Goal: Task Accomplishment & Management: Use online tool/utility

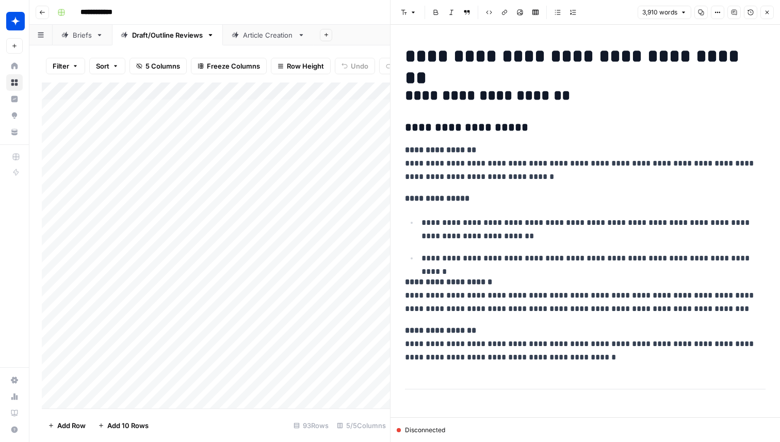
scroll to position [1709, 0]
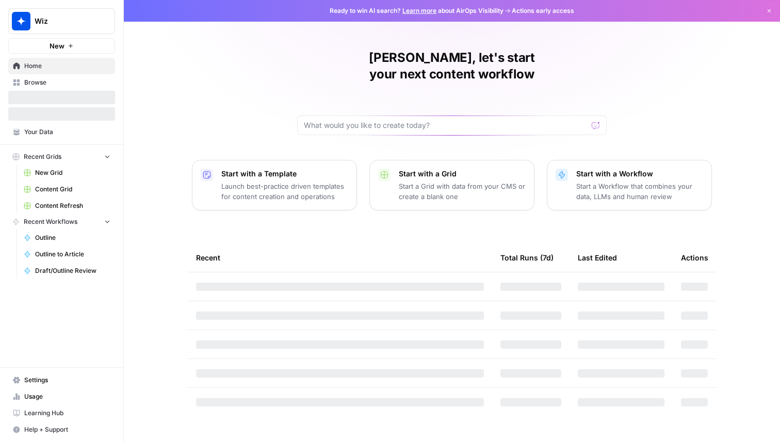
click at [76, 22] on span "Wiz" at bounding box center [66, 21] width 62 height 10
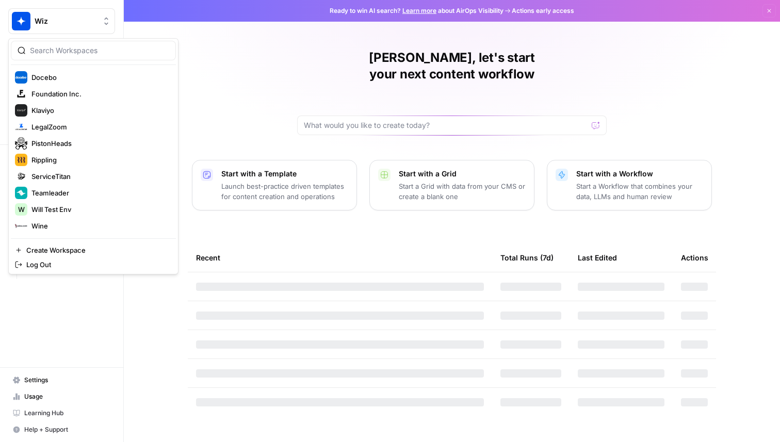
scroll to position [165, 0]
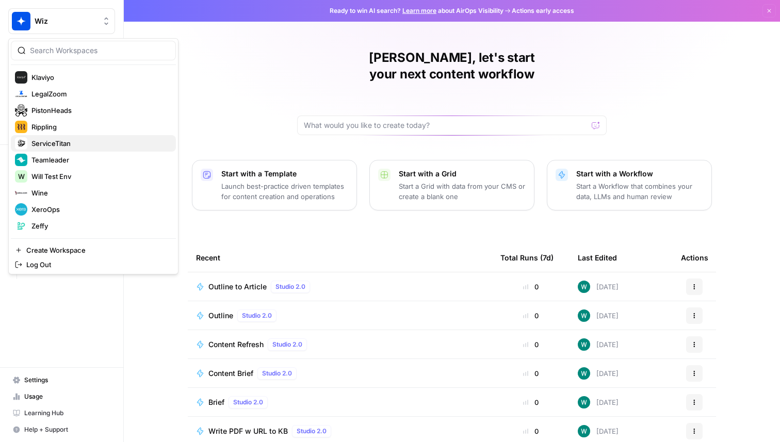
click at [78, 141] on span "ServiceTitan" at bounding box center [99, 143] width 136 height 10
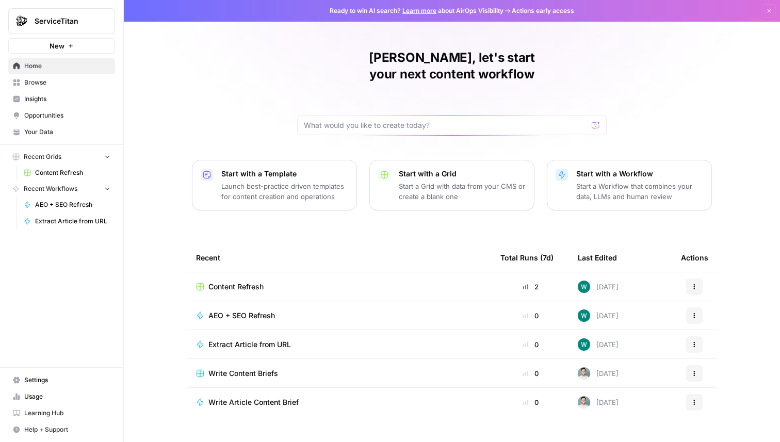
click at [76, 373] on link "Settings" at bounding box center [61, 380] width 107 height 17
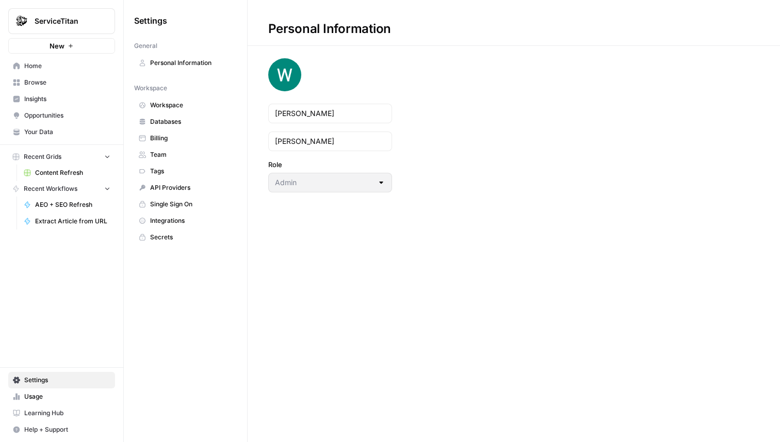
click at [191, 153] on span "Team" at bounding box center [191, 154] width 82 height 9
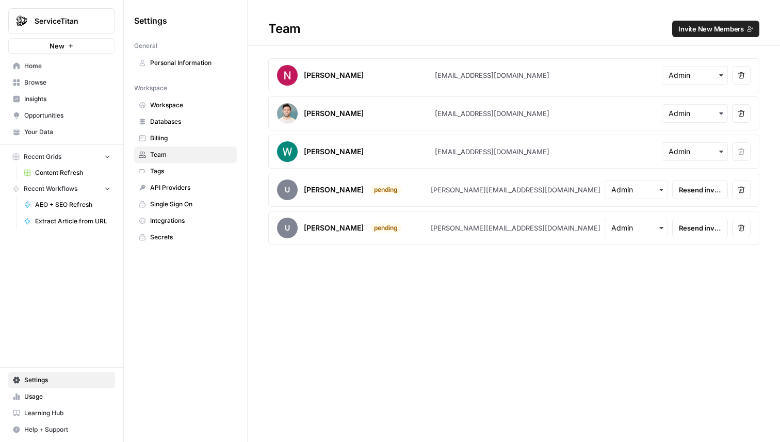
click at [754, 37] on h1 "Team Invite New Members" at bounding box center [514, 23] width 532 height 46
click at [754, 28] on button "Invite New Members" at bounding box center [715, 29] width 87 height 17
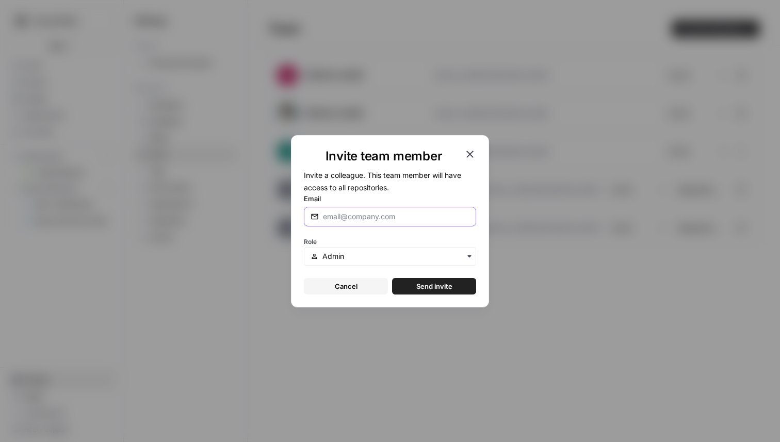
click at [415, 219] on input "Email" at bounding box center [396, 216] width 146 height 10
paste input "vhakopian@servicetitan.com"
type input "vhakopian@servicetitan.com"
click at [416, 284] on span "Send invite" at bounding box center [434, 286] width 36 height 10
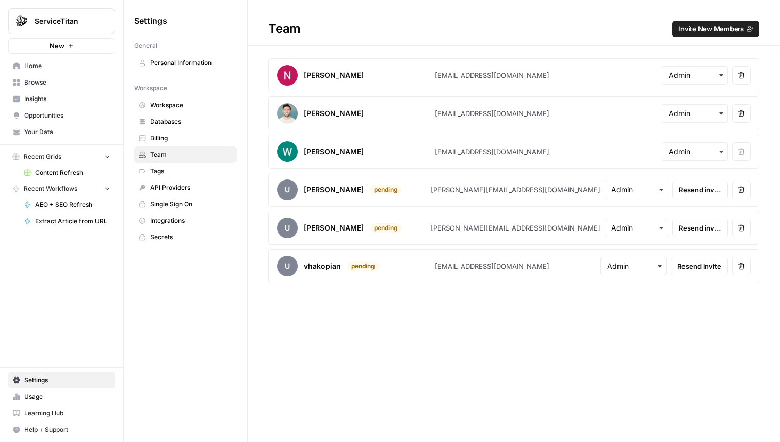
click at [779, 140] on div "Nick Avallone nick@airops.com Remove user Dan Pawlak dpawlak@servicetitan.com R…" at bounding box center [514, 170] width 532 height 225
click at [710, 29] on span "Invite New Members" at bounding box center [711, 29] width 66 height 10
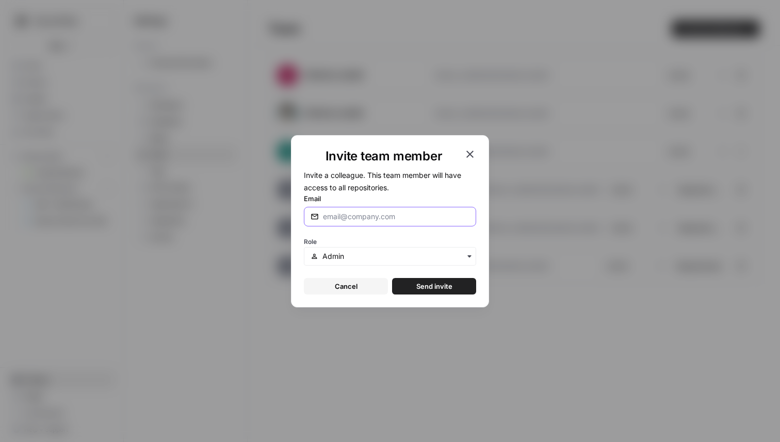
click at [418, 215] on input "Email" at bounding box center [396, 216] width 146 height 10
paste input "fjones@youraspire.com"
type input "fjones@youraspire.com"
click at [431, 290] on span "Send invite" at bounding box center [434, 286] width 36 height 10
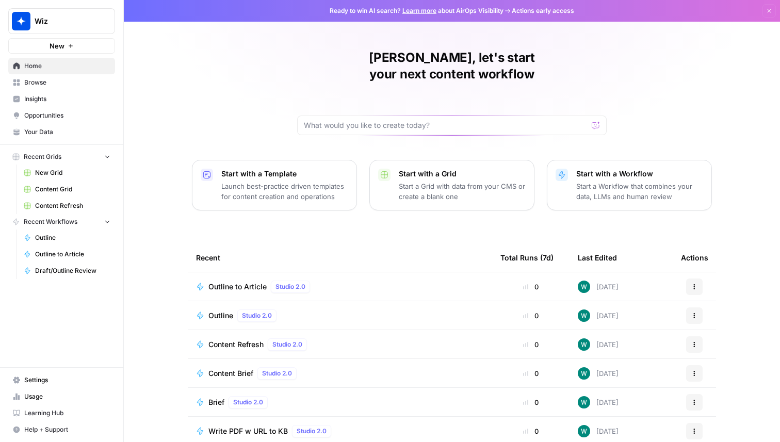
click at [54, 32] on button "Wiz" at bounding box center [61, 21] width 107 height 26
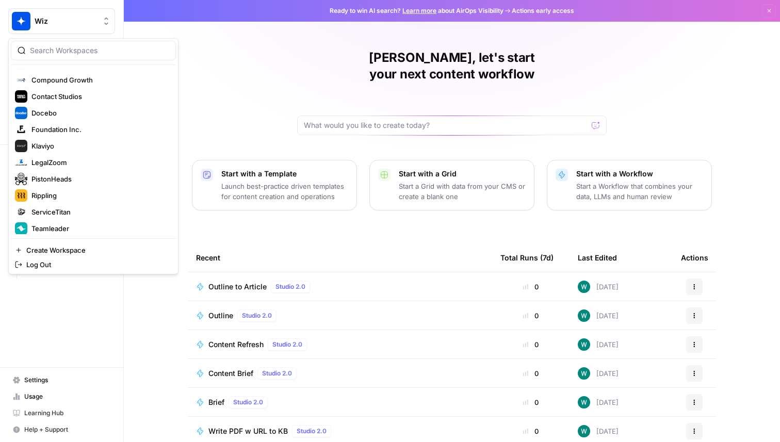
scroll to position [165, 0]
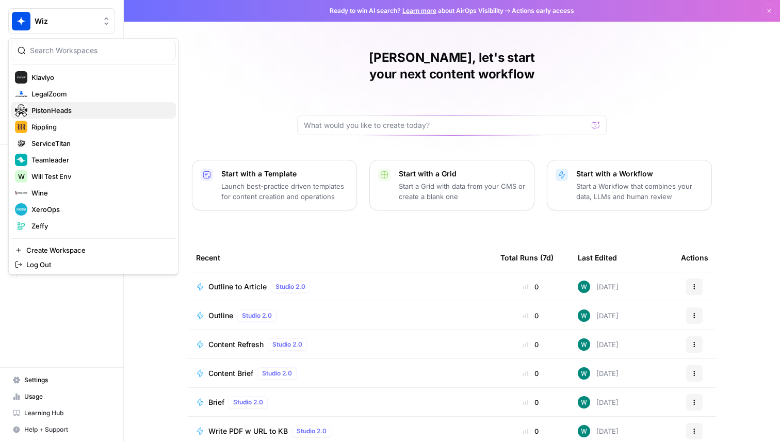
click at [94, 110] on span "PistonHeads" at bounding box center [99, 110] width 136 height 10
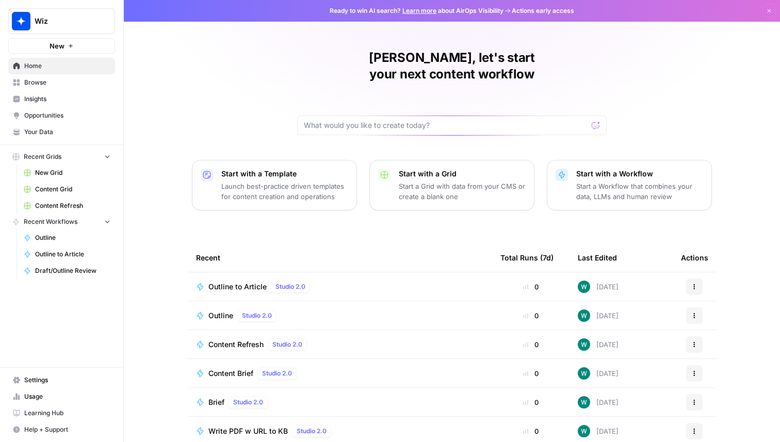
click at [56, 36] on div "Wiz New" at bounding box center [61, 27] width 123 height 54
click at [62, 30] on button "Wiz" at bounding box center [61, 21] width 107 height 26
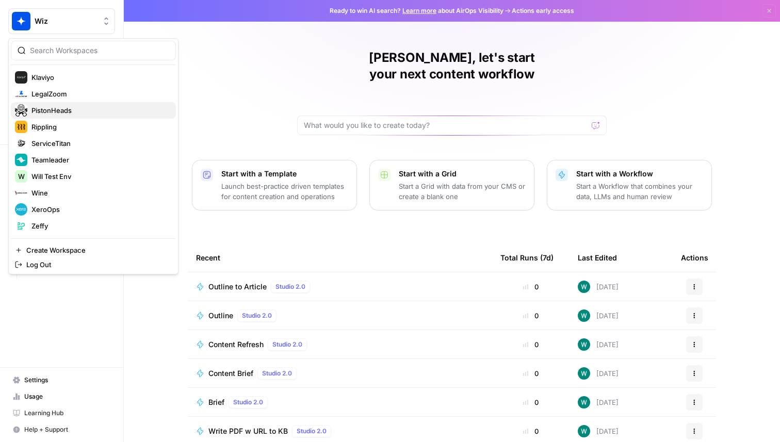
click at [97, 110] on span "PistonHeads" at bounding box center [99, 110] width 136 height 10
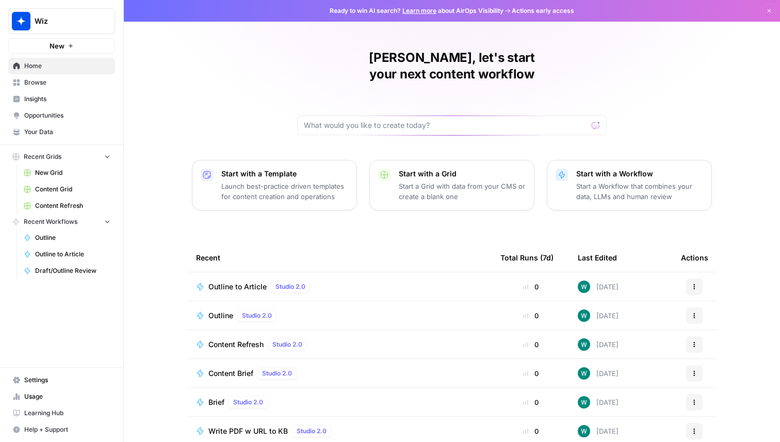
click at [98, 30] on button "Wiz" at bounding box center [61, 21] width 107 height 26
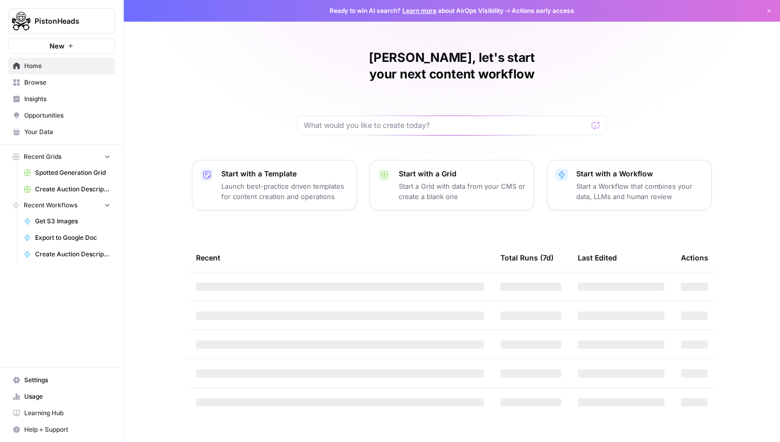
click at [205, 93] on div "[PERSON_NAME], let's start your next content workflow Start with a Template Lau…" at bounding box center [452, 221] width 656 height 442
click at [67, 207] on span "Recent Workflows" at bounding box center [51, 205] width 54 height 9
click at [84, 184] on link "Create Auction Descriptions" at bounding box center [67, 189] width 96 height 17
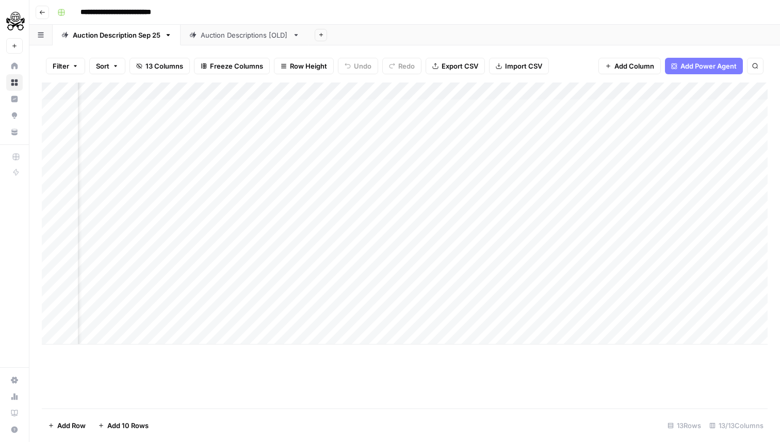
scroll to position [0, 97]
click at [705, 94] on div "Add Column" at bounding box center [405, 214] width 726 height 262
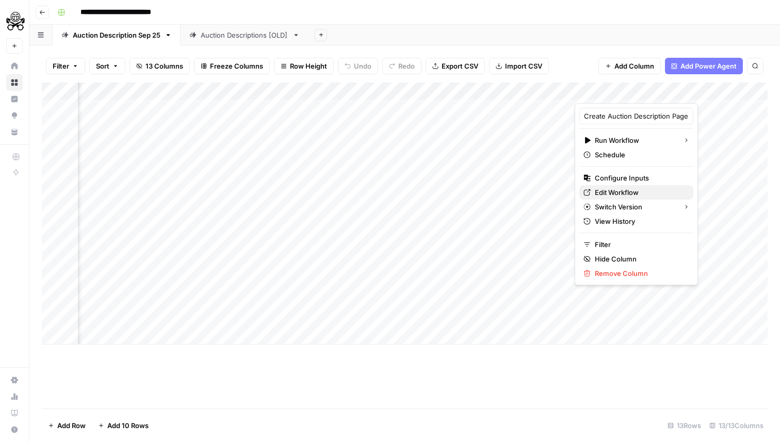
click at [632, 192] on span "Edit Workflow" at bounding box center [640, 192] width 90 height 10
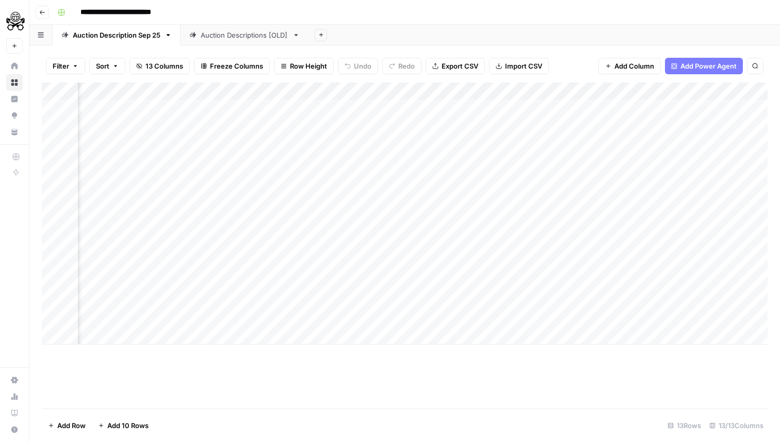
scroll to position [0, 129]
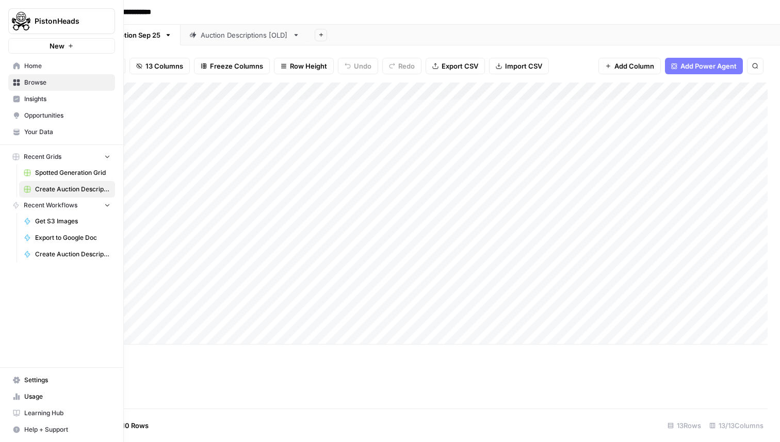
click at [39, 125] on link "Your Data" at bounding box center [61, 132] width 107 height 17
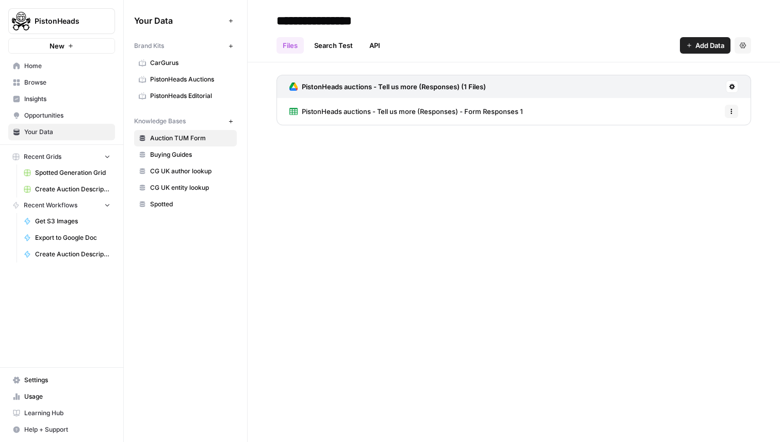
click at [472, 111] on span "PistonHeads auctions - Tell us more (Responses) - Form Responses 1" at bounding box center [412, 111] width 221 height 10
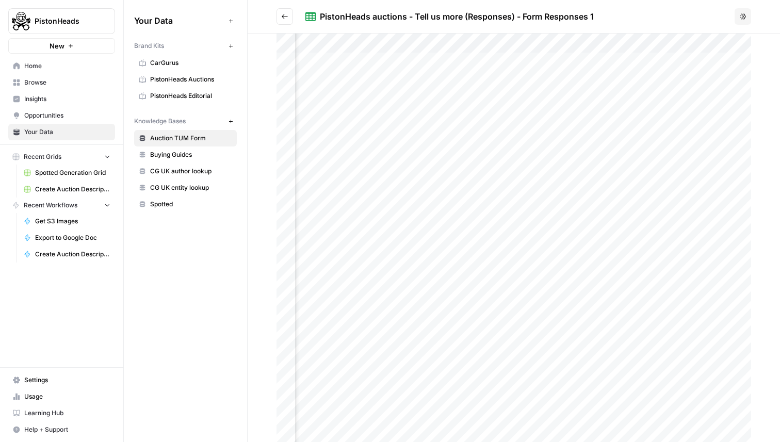
scroll to position [0, 1281]
click at [71, 188] on span "Create Auction Descriptions" at bounding box center [72, 189] width 75 height 9
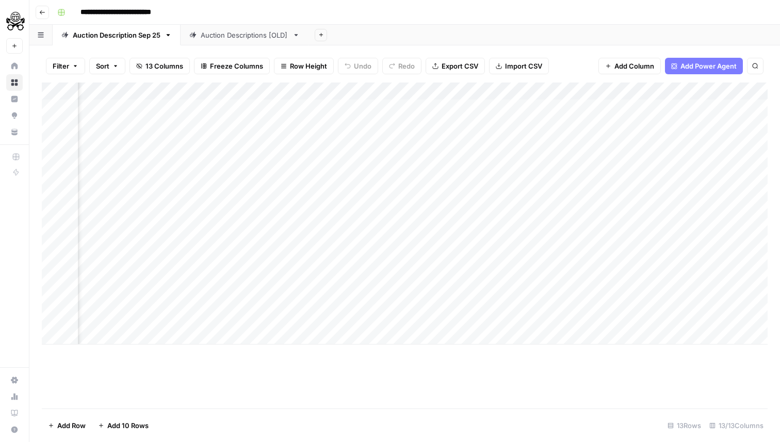
scroll to position [0, 231]
click at [571, 267] on div "Add Column" at bounding box center [405, 214] width 726 height 262
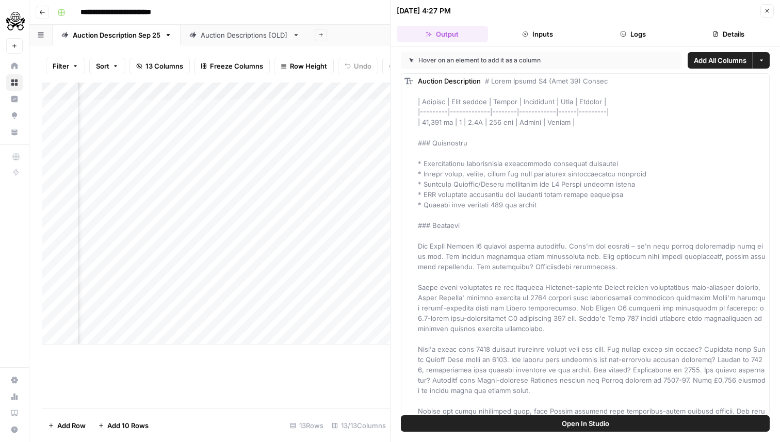
click at [577, 427] on span "Open In Studio" at bounding box center [585, 423] width 47 height 10
click at [768, 3] on header "09/30/25 at 4:27 PM Close Output Inputs Logs Details" at bounding box center [584, 23] width 389 height 46
click at [768, 4] on button "Close" at bounding box center [766, 10] width 13 height 13
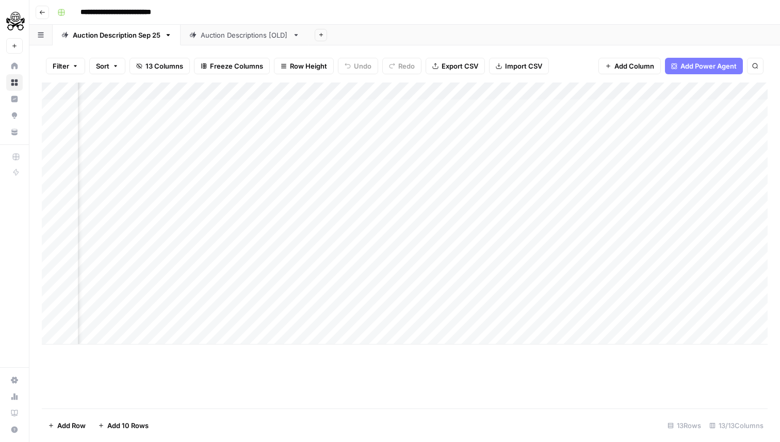
click at [675, 266] on div "Add Column" at bounding box center [405, 214] width 726 height 262
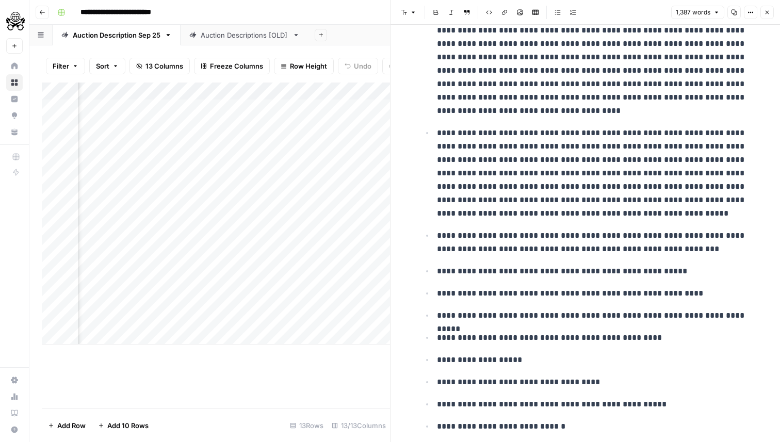
scroll to position [801, 0]
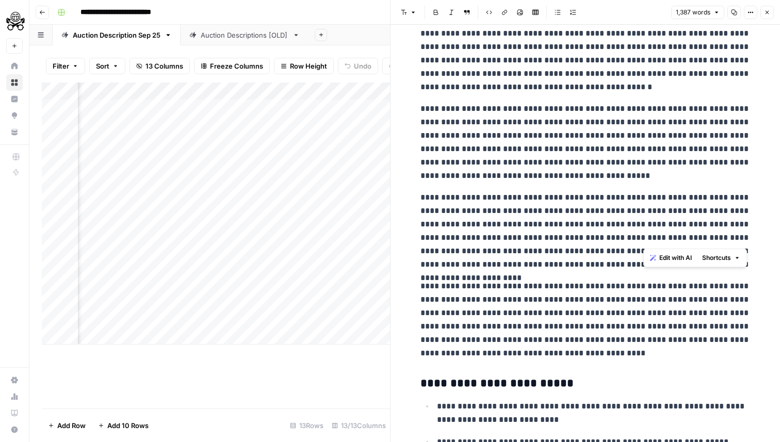
click at [569, 205] on p "**********" at bounding box center [585, 231] width 330 height 80
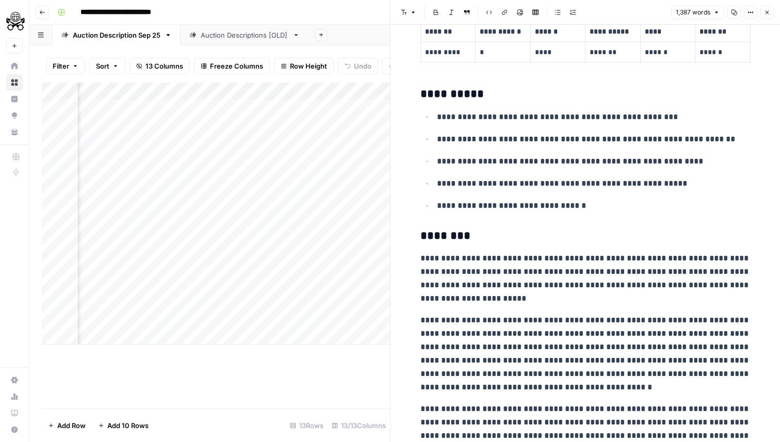
scroll to position [54, 0]
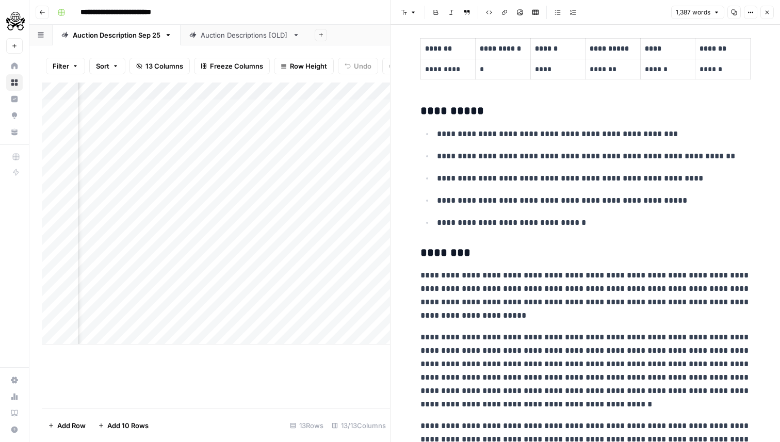
click at [560, 206] on p "**********" at bounding box center [594, 200] width 314 height 13
click at [597, 221] on p "**********" at bounding box center [594, 222] width 314 height 13
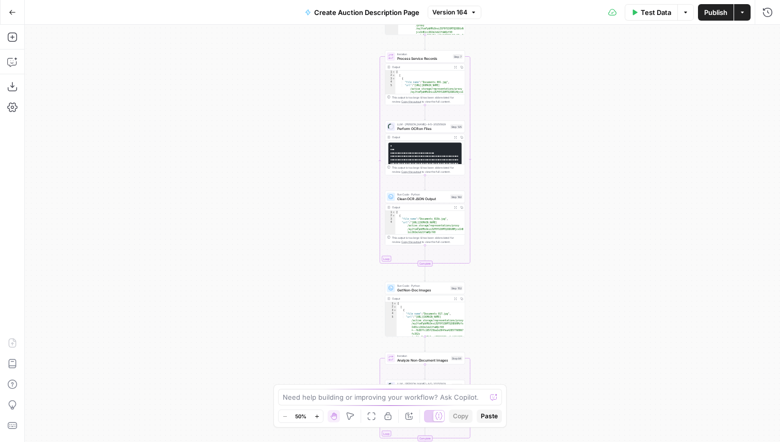
drag, startPoint x: 499, startPoint y: 103, endPoint x: 499, endPoint y: 226, distance: 123.3
click at [499, 226] on div "true false Workflow Input Settings Inputs Get Knowledge Base File Get Response …" at bounding box center [402, 233] width 755 height 417
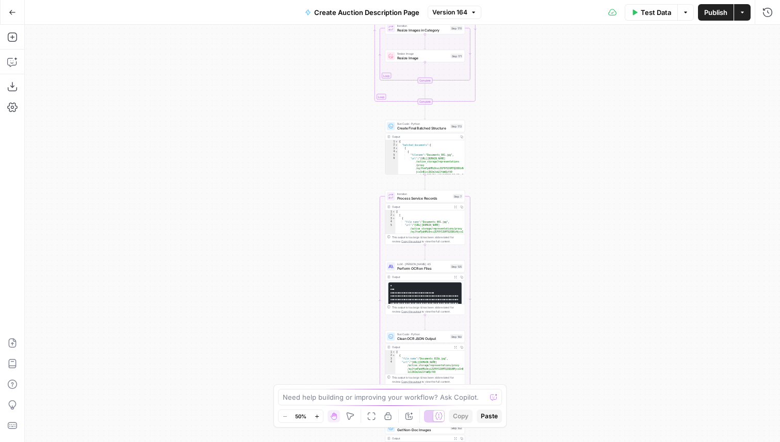
drag, startPoint x: 561, startPoint y: 103, endPoint x: 561, endPoint y: 234, distance: 130.5
click at [561, 235] on div "true false Workflow Input Settings Inputs Get Knowledge Base File Get Response …" at bounding box center [402, 233] width 755 height 417
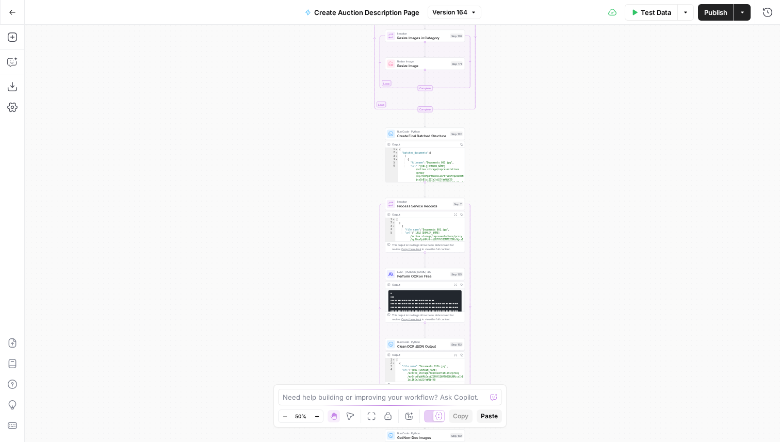
drag, startPoint x: 592, startPoint y: 112, endPoint x: 591, endPoint y: 213, distance: 100.6
click at [592, 174] on div "true false Workflow Input Settings Inputs Get Knowledge Base File Get Response …" at bounding box center [402, 233] width 755 height 417
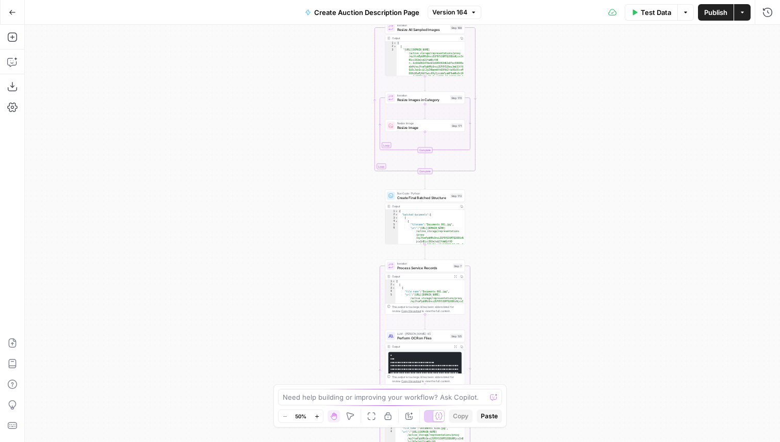
drag, startPoint x: 579, startPoint y: 100, endPoint x: 562, endPoint y: 233, distance: 133.6
click at [562, 233] on div "true false Workflow Input Settings Inputs Get Knowledge Base File Get Response …" at bounding box center [402, 233] width 755 height 417
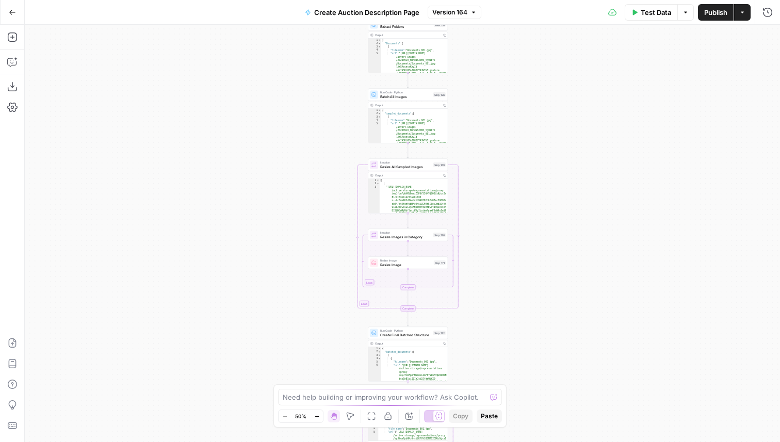
drag, startPoint x: 590, startPoint y: 128, endPoint x: 590, endPoint y: 244, distance: 116.6
click at [590, 242] on div "true false Workflow Input Settings Inputs Get Knowledge Base File Get Response …" at bounding box center [402, 233] width 755 height 417
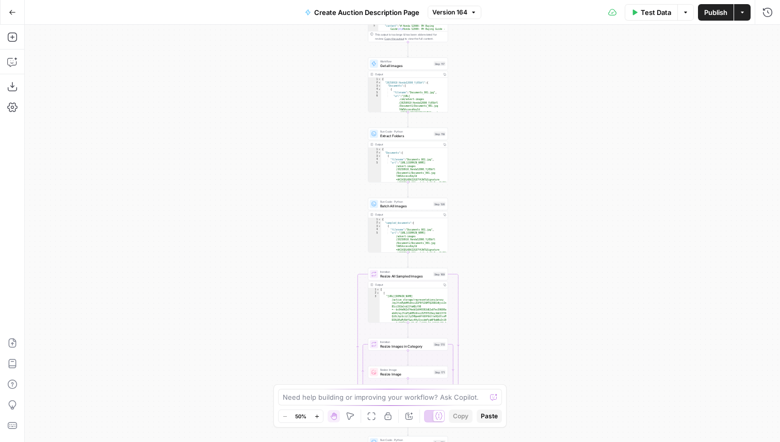
drag, startPoint x: 522, startPoint y: 135, endPoint x: 522, endPoint y: 241, distance: 106.2
click at [522, 241] on div "true false Workflow Input Settings Inputs Get Knowledge Base File Get Response …" at bounding box center [402, 233] width 755 height 417
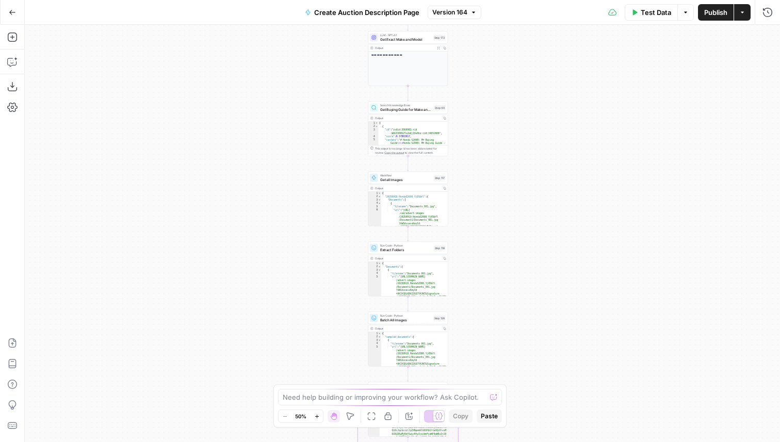
drag, startPoint x: 521, startPoint y: 176, endPoint x: 521, endPoint y: 307, distance: 131.0
click at [521, 307] on div "true false Workflow Input Settings Inputs Get Knowledge Base File Get Response …" at bounding box center [402, 233] width 755 height 417
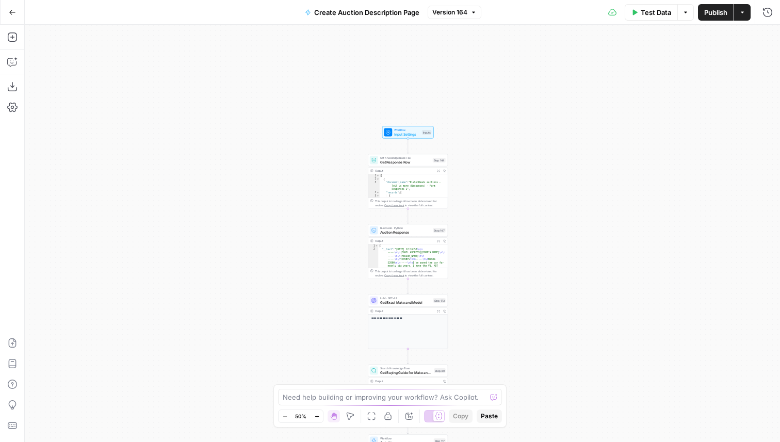
drag, startPoint x: 516, startPoint y: 170, endPoint x: 516, endPoint y: 310, distance: 140.3
click at [516, 310] on div "true false Workflow Input Settings Inputs Get Knowledge Base File Get Response …" at bounding box center [402, 233] width 755 height 417
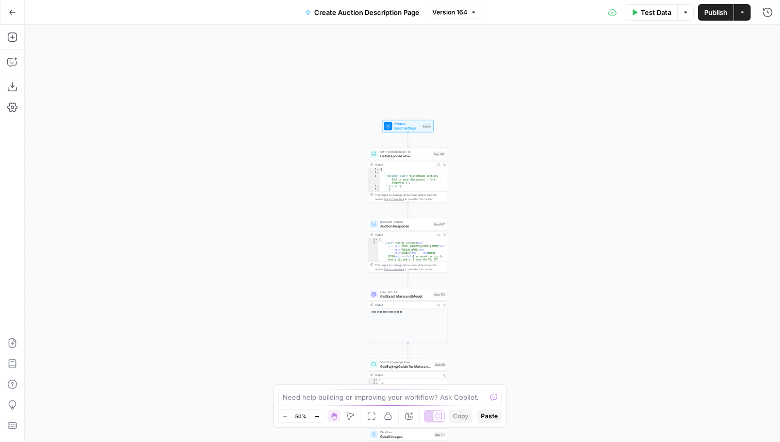
drag, startPoint x: 509, startPoint y: 171, endPoint x: 509, endPoint y: 165, distance: 6.2
click at [509, 165] on div "true false Workflow Input Settings Inputs Get Knowledge Base File Get Response …" at bounding box center [402, 233] width 755 height 417
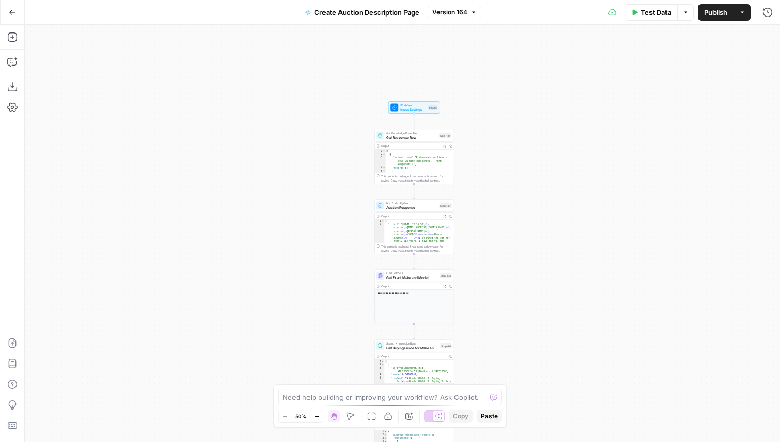
drag, startPoint x: 509, startPoint y: 166, endPoint x: 527, endPoint y: 106, distance: 62.0
click at [527, 106] on div "true false Workflow Input Settings Inputs Get Knowledge Base File Get Response …" at bounding box center [402, 233] width 755 height 417
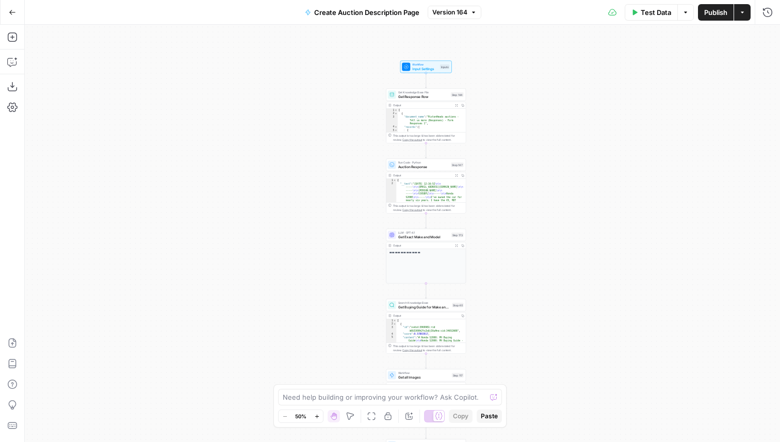
click at [296, 262] on div "true false Workflow Input Settings Inputs Get Knowledge Base File Get Response …" at bounding box center [402, 233] width 755 height 417
drag, startPoint x: 526, startPoint y: 106, endPoint x: 512, endPoint y: 106, distance: 14.4
click at [512, 106] on div "true false Workflow Input Settings Inputs Get Knowledge Base File Get Response …" at bounding box center [402, 233] width 755 height 417
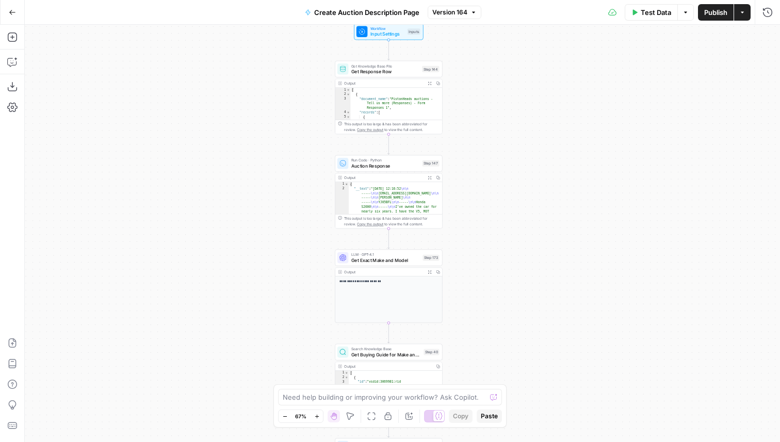
drag, startPoint x: 482, startPoint y: 135, endPoint x: 510, endPoint y: 83, distance: 58.4
click at [510, 83] on div "true false Workflow Input Settings Inputs Get Knowledge Base File Get Response …" at bounding box center [402, 233] width 755 height 417
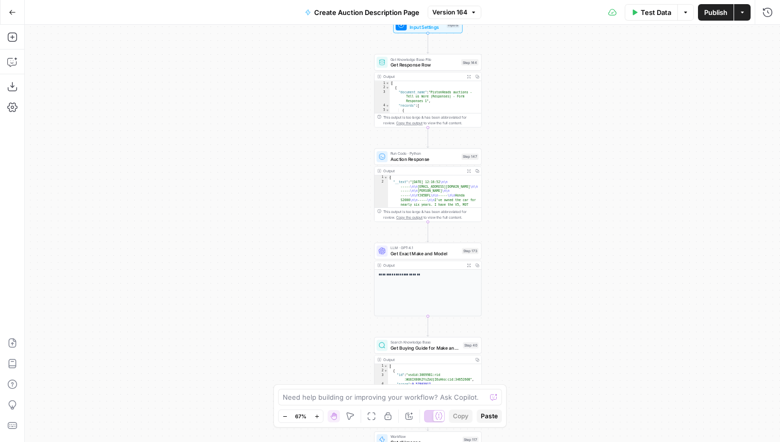
drag, startPoint x: 516, startPoint y: 96, endPoint x: 529, endPoint y: 133, distance: 39.5
click at [529, 133] on div "true false Workflow Input Settings Inputs Get Knowledge Base File Get Response …" at bounding box center [402, 233] width 755 height 417
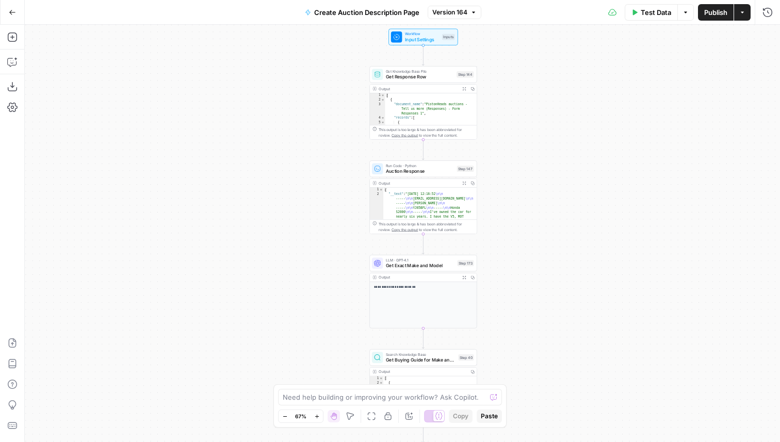
click at [562, 223] on div "true false Workflow Input Settings Inputs Get Knowledge Base File Get Response …" at bounding box center [402, 233] width 755 height 417
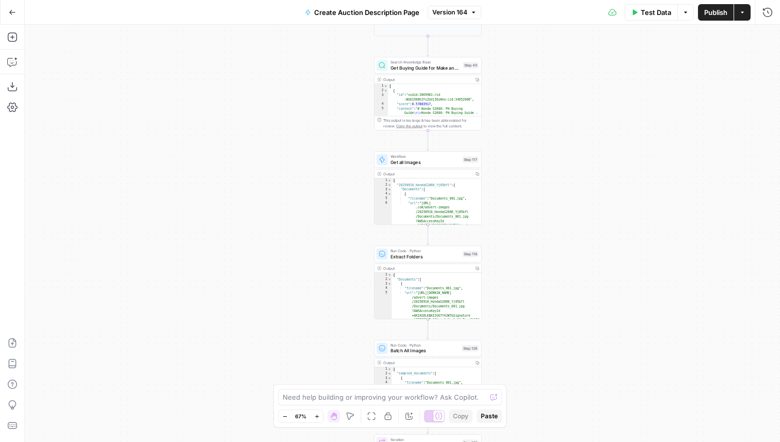
click at [524, 122] on div "true false Workflow Input Settings Inputs Get Knowledge Base File Get Response …" at bounding box center [402, 233] width 755 height 417
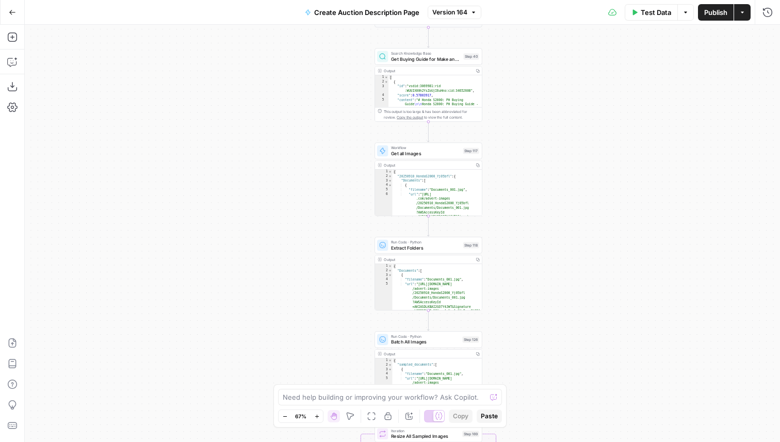
drag, startPoint x: 540, startPoint y: 147, endPoint x: 544, endPoint y: 125, distance: 22.1
click at [544, 125] on div "true false Workflow Input Settings Inputs Get Knowledge Base File Get Response …" at bounding box center [402, 233] width 755 height 417
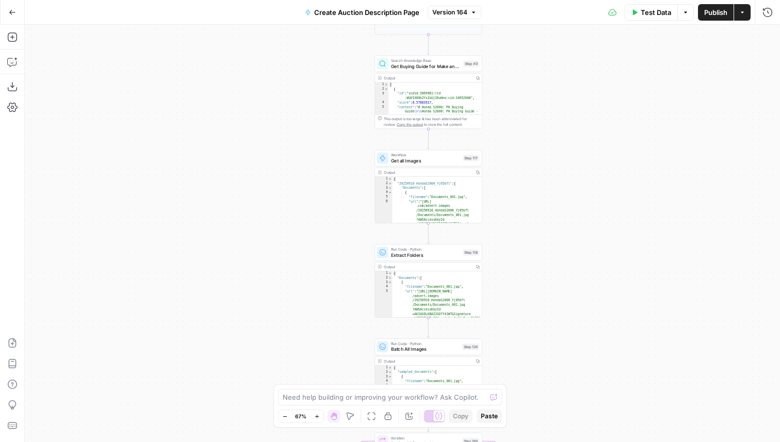
drag, startPoint x: 544, startPoint y: 125, endPoint x: 535, endPoint y: 171, distance: 46.7
click at [535, 171] on div "true false Workflow Input Settings Inputs Get Knowledge Base File Get Response …" at bounding box center [402, 233] width 755 height 417
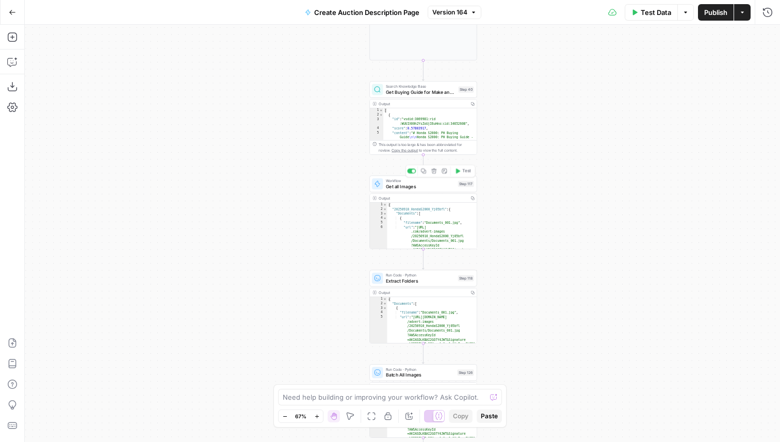
click at [408, 188] on span "Get all Images" at bounding box center [420, 186] width 69 height 7
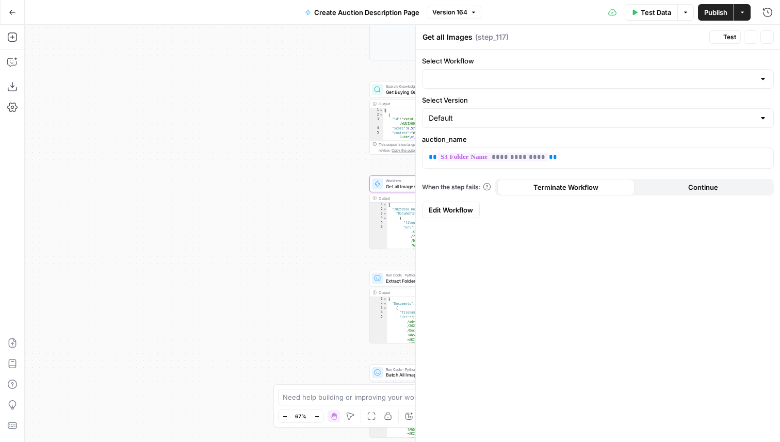
type input "Get S3 Images"
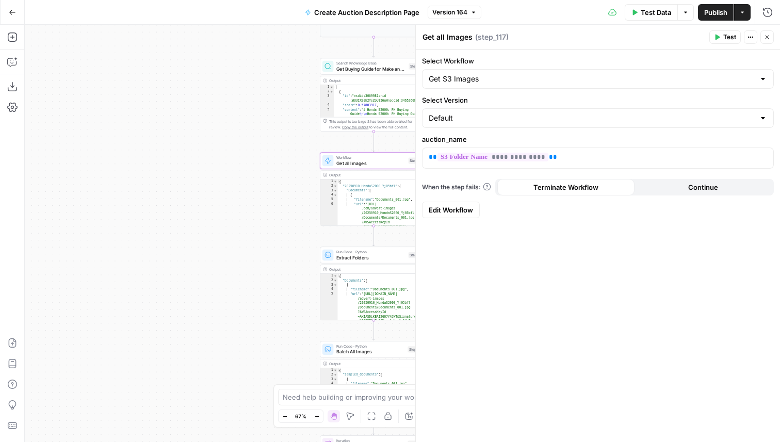
drag, startPoint x: 314, startPoint y: 204, endPoint x: 265, endPoint y: 181, distance: 54.7
click at [265, 181] on div "true false Workflow Input Settings Inputs Get Knowledge Base File Get Response …" at bounding box center [402, 233] width 755 height 417
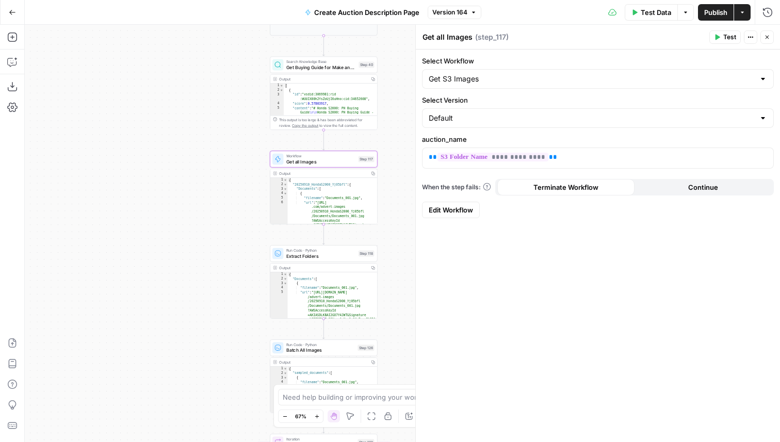
drag, startPoint x: 256, startPoint y: 182, endPoint x: 212, endPoint y: 181, distance: 43.9
click at [212, 181] on div "true false Workflow Input Settings Inputs Get Knowledge Base File Get Response …" at bounding box center [402, 233] width 755 height 417
drag, startPoint x: 292, startPoint y: 183, endPoint x: 345, endPoint y: 189, distance: 52.5
click at [345, 189] on div "{ "20250910_HondaS2000_Yj05bfl" : { "Documents" : [ { "filename" : "Documents_0…" at bounding box center [332, 221] width 90 height 87
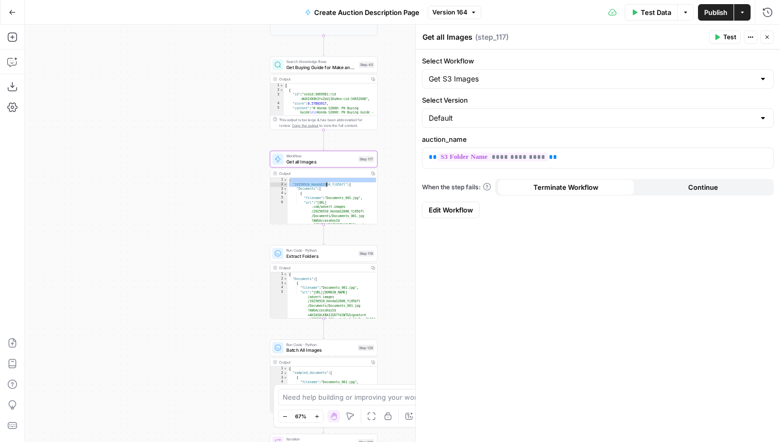
type textarea "**********"
click at [404, 272] on div "true false Workflow Input Settings Inputs Get Knowledge Base File Get Response …" at bounding box center [402, 233] width 755 height 417
click at [767, 42] on button "Close" at bounding box center [766, 36] width 13 height 13
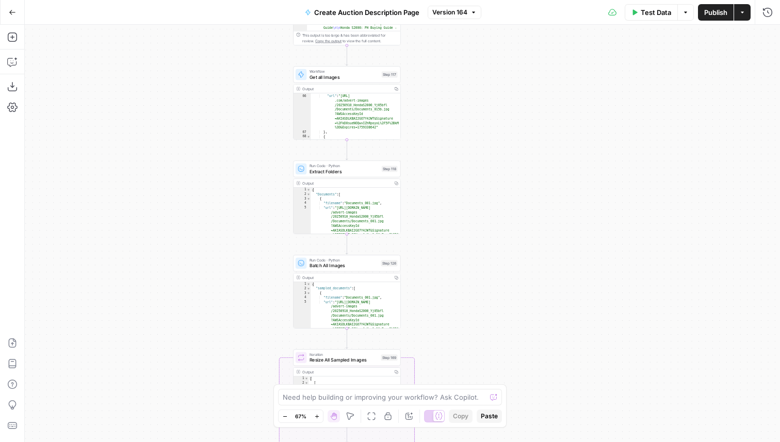
drag, startPoint x: 506, startPoint y: 291, endPoint x: 547, endPoint y: 169, distance: 129.0
click at [547, 169] on div "true false Workflow Input Settings Inputs Get Knowledge Base File Get Response …" at bounding box center [402, 233] width 755 height 417
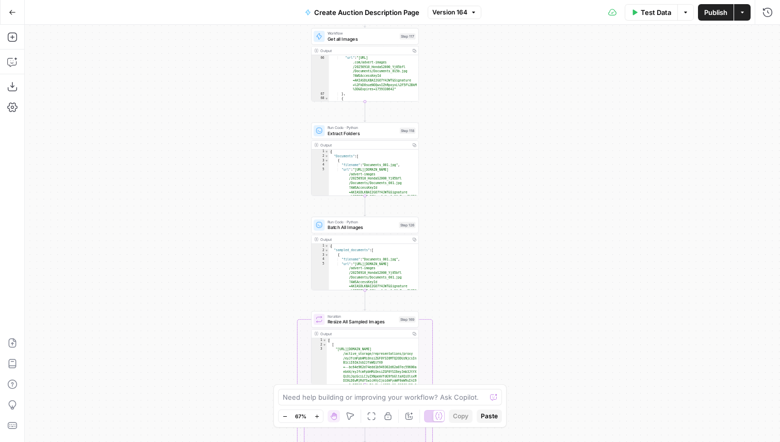
drag, startPoint x: 489, startPoint y: 215, endPoint x: 489, endPoint y: 175, distance: 39.2
click at [489, 175] on div "true false Workflow Input Settings Inputs Get Knowledge Base File Get Response …" at bounding box center [402, 233] width 755 height 417
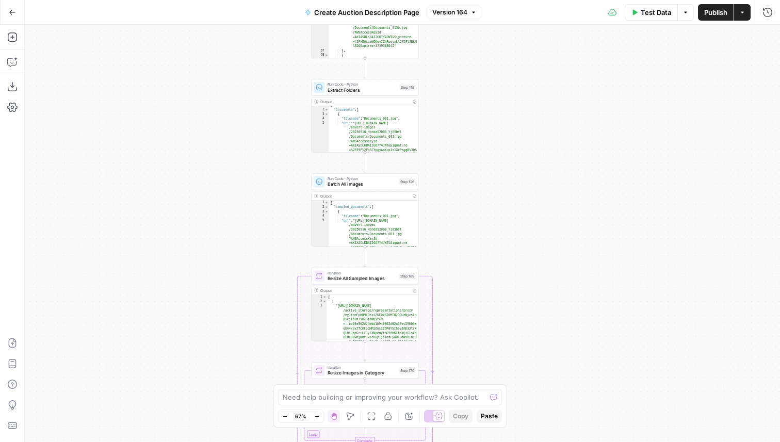
scroll to position [0, 0]
click at [502, 126] on div "true false Workflow Input Settings Inputs Get Knowledge Base File Get Response …" at bounding box center [402, 233] width 755 height 417
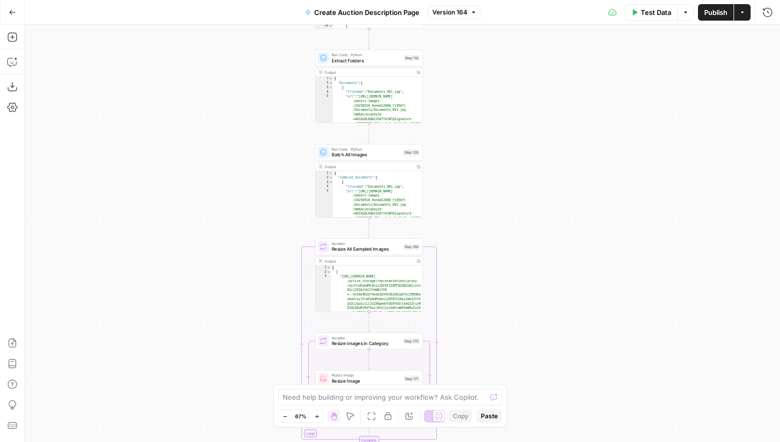
drag, startPoint x: 509, startPoint y: 200, endPoint x: 535, endPoint y: 140, distance: 65.8
click at [535, 140] on div "true false Workflow Input Settings Inputs Get Knowledge Base File Get Response …" at bounding box center [402, 233] width 755 height 417
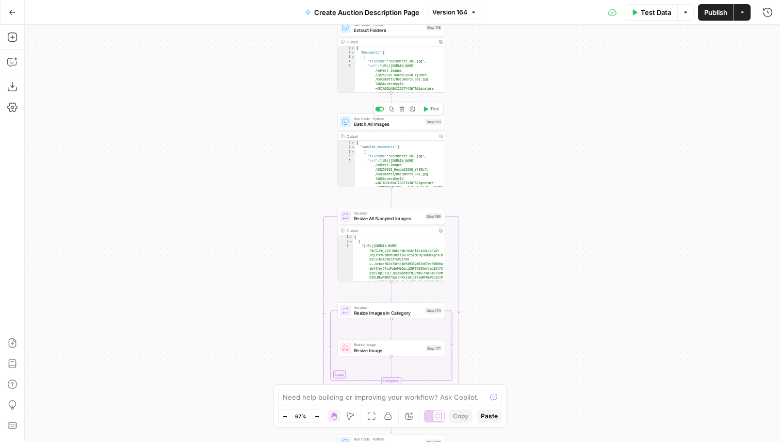
click at [394, 128] on div "Run Code · Python Batch All Images Step 126 Copy step Delete step Add Note Test" at bounding box center [390, 121] width 107 height 17
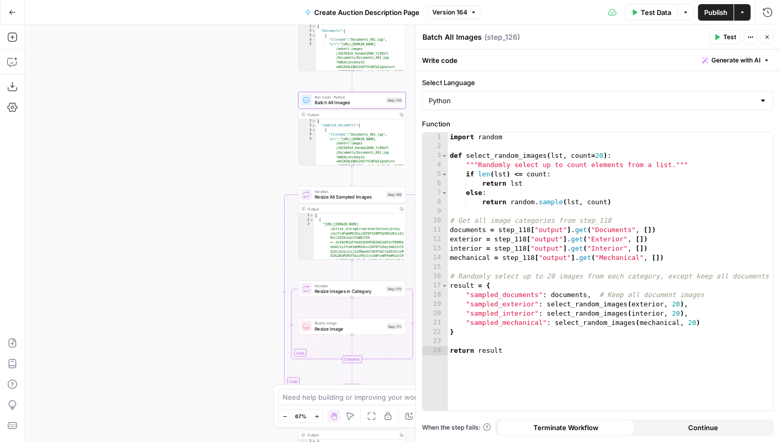
drag, startPoint x: 320, startPoint y: 242, endPoint x: 275, endPoint y: 220, distance: 49.8
click at [275, 219] on div "true false Workflow Input Settings Inputs Get Knowledge Base File Get Response …" at bounding box center [402, 233] width 755 height 417
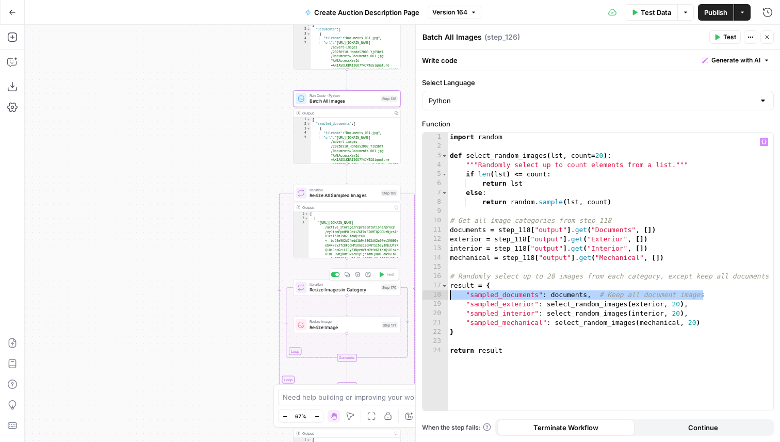
drag, startPoint x: 727, startPoint y: 293, endPoint x: 309, endPoint y: 291, distance: 417.8
click at [309, 291] on body "PistonHeads New Home Browse Insights Opportunities Your Data Recent Grids Spott…" at bounding box center [390, 221] width 780 height 442
click at [611, 280] on div "import random def select_random_images ( lst , count = 20 ) : """Randomly selec…" at bounding box center [610, 281] width 325 height 297
click at [732, 324] on div "import random def select_random_images ( lst , count = 20 ) : """Randomly selec…" at bounding box center [610, 281] width 325 height 297
click at [663, 181] on div "import random def select_random_images ( lst , count = 20 ) : """Randomly selec…" at bounding box center [610, 281] width 325 height 297
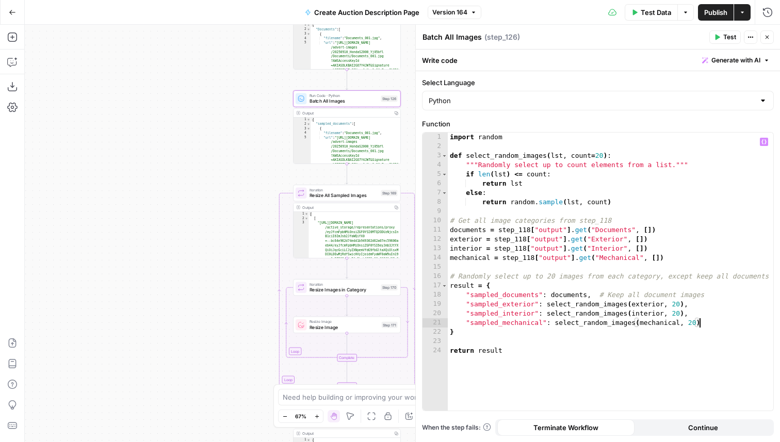
type textarea "**********"
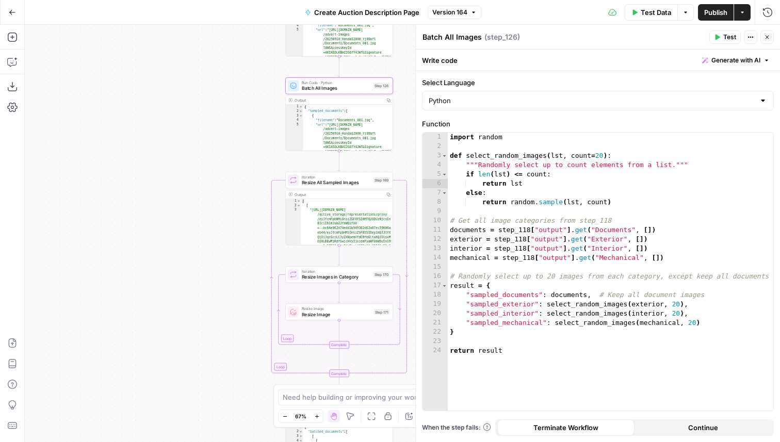
drag, startPoint x: 243, startPoint y: 166, endPoint x: 236, endPoint y: 153, distance: 15.0
click at [236, 153] on div "true false Workflow Input Settings Inputs Get Knowledge Base File Get Response …" at bounding box center [402, 233] width 755 height 417
click at [769, 36] on icon "button" at bounding box center [767, 37] width 6 height 6
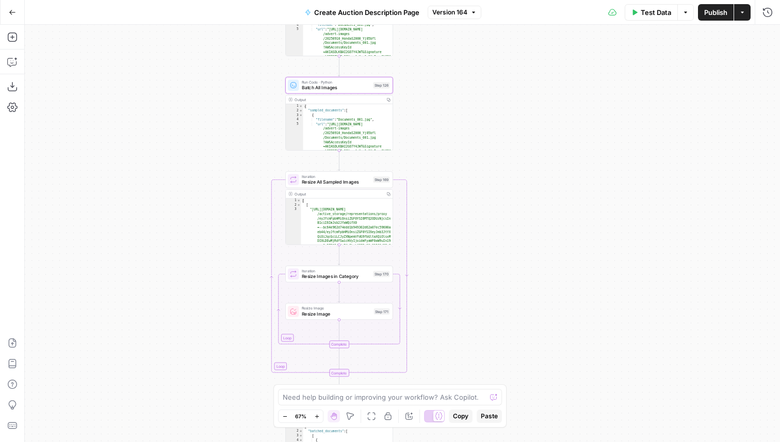
drag, startPoint x: 520, startPoint y: 224, endPoint x: 535, endPoint y: 192, distance: 35.5
click at [535, 192] on div "true false Workflow Input Settings Inputs Get Knowledge Base File Get Response …" at bounding box center [402, 233] width 755 height 417
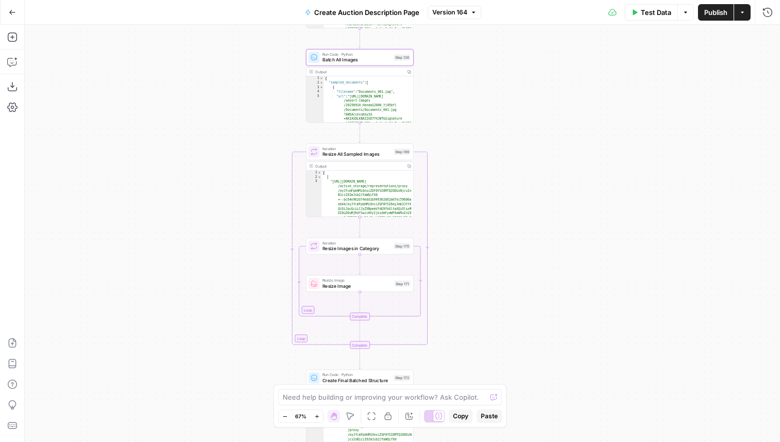
drag, startPoint x: 456, startPoint y: 137, endPoint x: 461, endPoint y: 141, distance: 6.6
click at [461, 141] on div "true false Workflow Input Settings Inputs Get Knowledge Base File Get Response …" at bounding box center [402, 233] width 755 height 417
drag, startPoint x: 461, startPoint y: 140, endPoint x: 461, endPoint y: 131, distance: 9.3
click at [461, 131] on div "true false Workflow Input Settings Inputs Get Knowledge Base File Get Response …" at bounding box center [402, 233] width 755 height 417
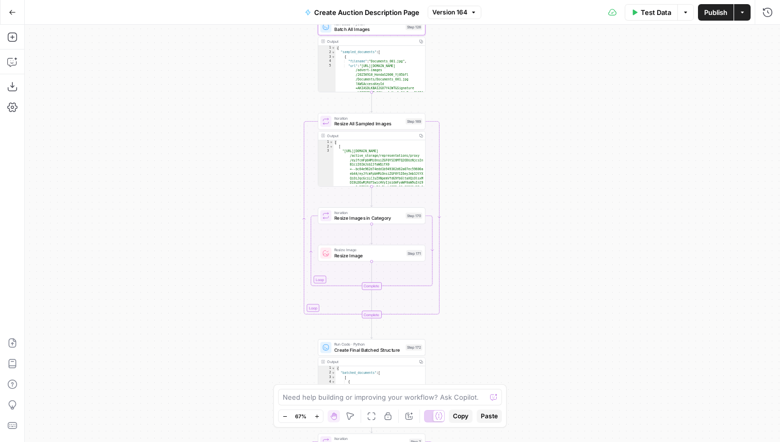
drag, startPoint x: 461, startPoint y: 131, endPoint x: 473, endPoint y: 110, distance: 24.2
click at [473, 110] on div "true false Workflow Input Settings Inputs Get Knowledge Base File Get Response …" at bounding box center [402, 233] width 755 height 417
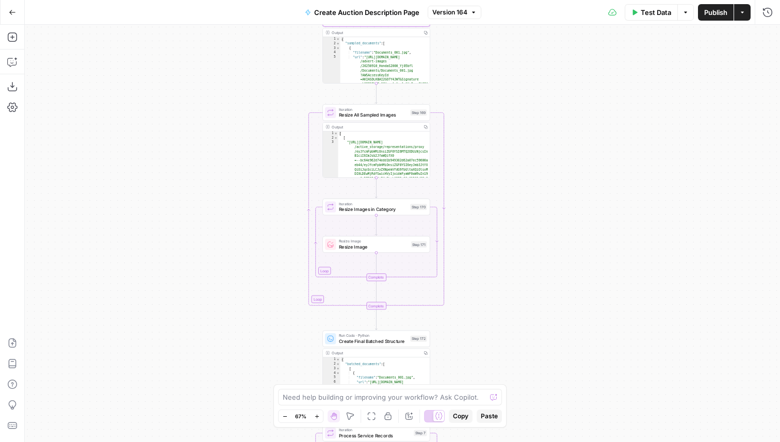
drag, startPoint x: 473, startPoint y: 110, endPoint x: 479, endPoint y: 100, distance: 11.8
click at [479, 100] on div "true false Workflow Input Settings Inputs Get Knowledge Base File Get Response …" at bounding box center [402, 233] width 755 height 417
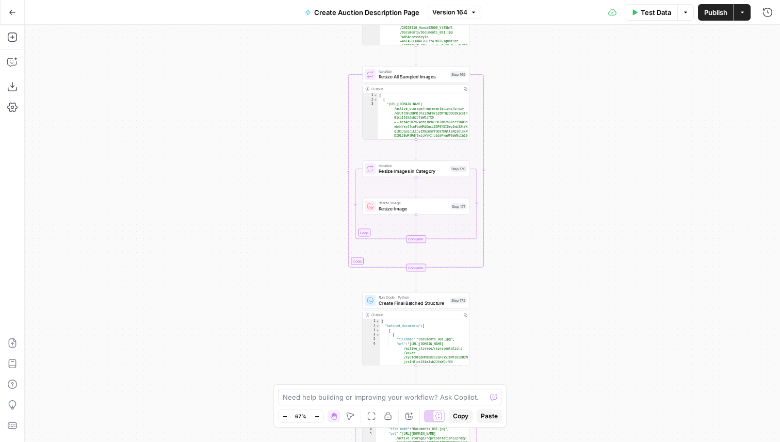
drag, startPoint x: 539, startPoint y: 164, endPoint x: 576, endPoint y: 129, distance: 50.4
click at [577, 128] on div "true false Workflow Input Settings Inputs Get Knowledge Base File Get Response …" at bounding box center [402, 233] width 755 height 417
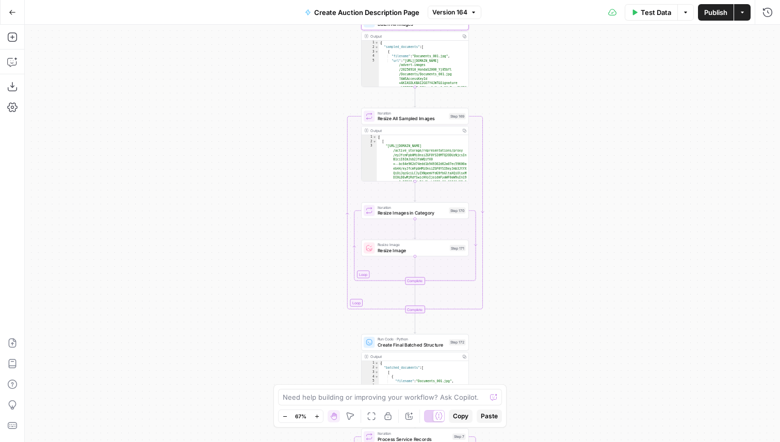
drag, startPoint x: 539, startPoint y: 126, endPoint x: 539, endPoint y: 167, distance: 40.7
click at [539, 167] on div "true false Workflow Input Settings Inputs Get Knowledge Base File Get Response …" at bounding box center [402, 233] width 755 height 417
click at [402, 248] on span "Resize Image" at bounding box center [412, 250] width 69 height 7
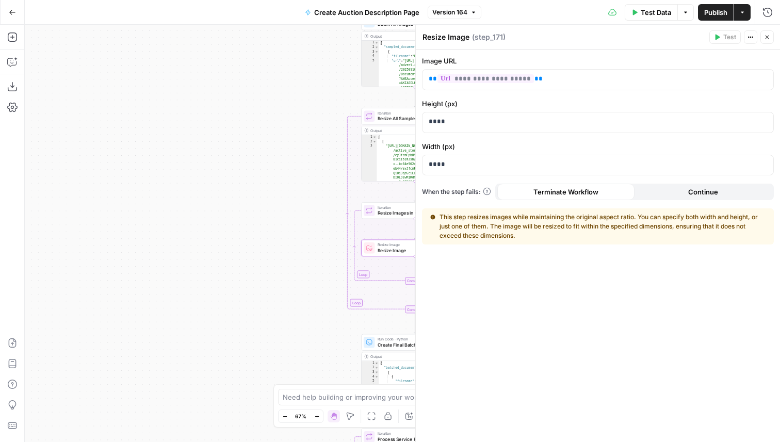
click at [767, 35] on icon "button" at bounding box center [767, 37] width 6 height 6
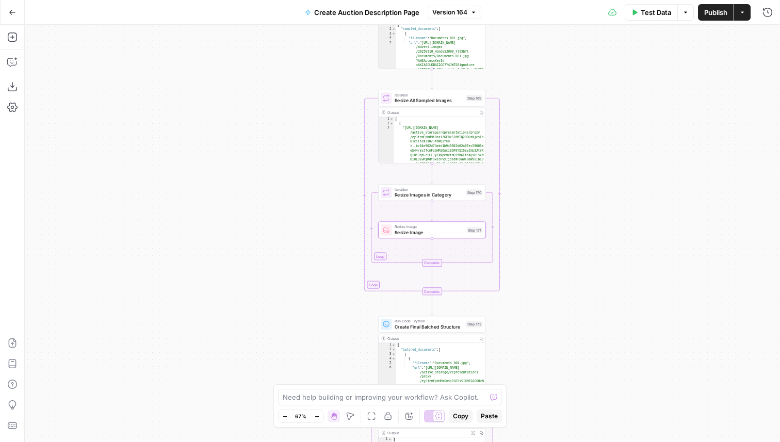
drag, startPoint x: 560, startPoint y: 155, endPoint x: 577, endPoint y: 137, distance: 24.8
click at [577, 137] on div "true false Workflow Input Settings Inputs Get Knowledge Base File Get Response …" at bounding box center [402, 233] width 755 height 417
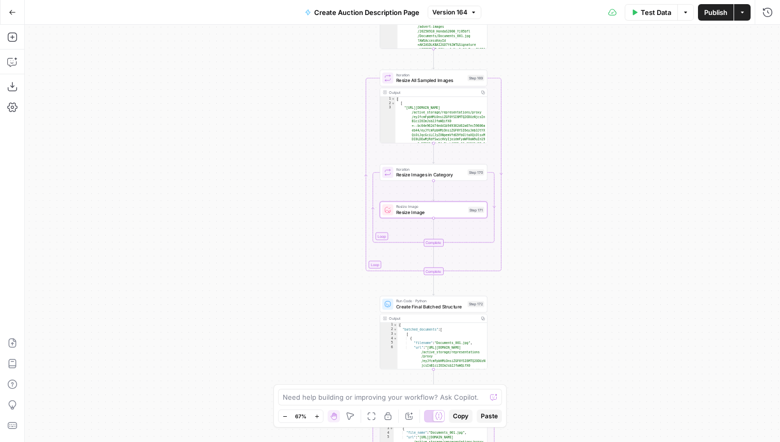
drag, startPoint x: 577, startPoint y: 137, endPoint x: 583, endPoint y: 106, distance: 32.2
click at [583, 106] on div "true false Workflow Input Settings Inputs Get Knowledge Base File Get Response …" at bounding box center [402, 233] width 755 height 417
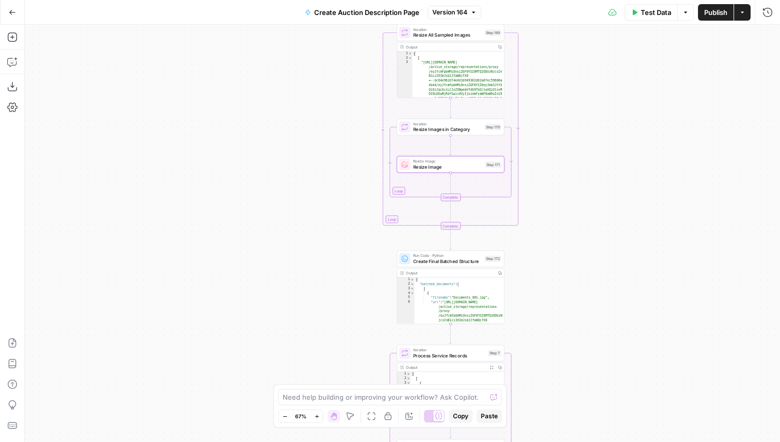
drag, startPoint x: 557, startPoint y: 176, endPoint x: 571, endPoint y: 133, distance: 45.8
click at [571, 133] on div "true false Workflow Input Settings Inputs Get Knowledge Base File Get Response …" at bounding box center [402, 233] width 755 height 417
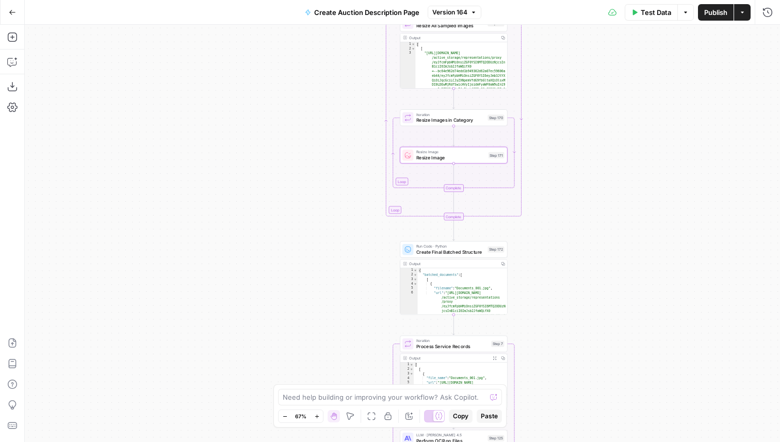
drag, startPoint x: 570, startPoint y: 147, endPoint x: 570, endPoint y: 74, distance: 72.7
click at [570, 74] on div "true false Workflow Input Settings Inputs Get Knowledge Base File Get Response …" at bounding box center [402, 233] width 755 height 417
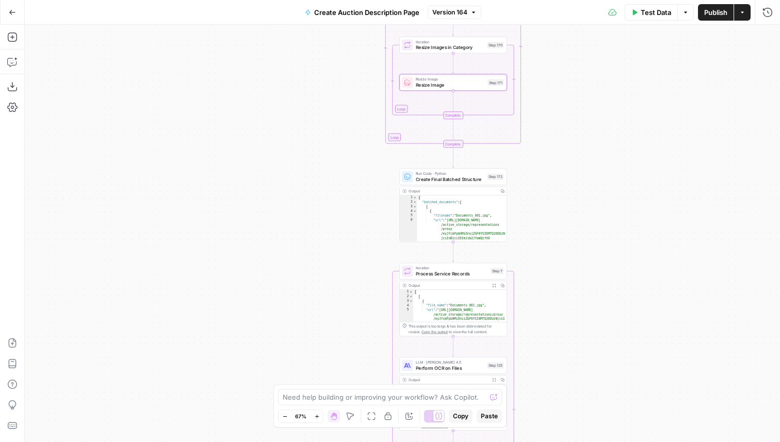
click at [473, 179] on span "Create Final Batched Structure" at bounding box center [450, 179] width 69 height 7
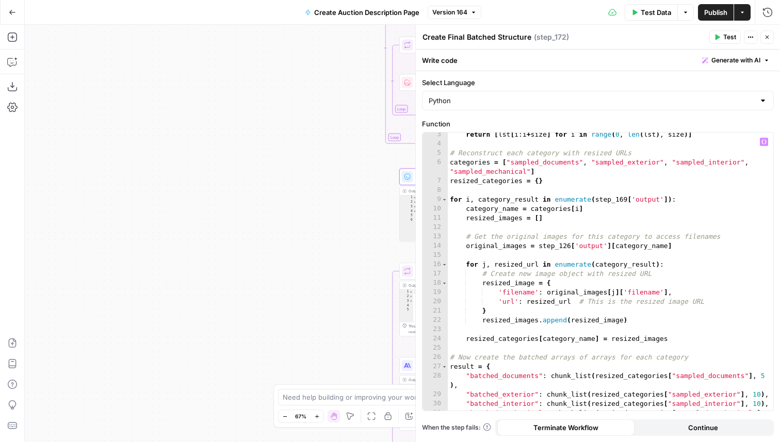
scroll to position [66, 0]
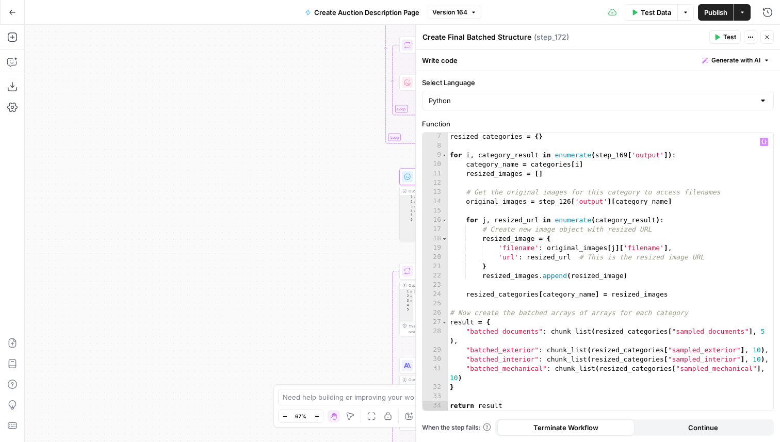
click at [544, 325] on div "resized_categories = { } for i , category_result in enumerate ( step_169 [ 'out…" at bounding box center [610, 280] width 325 height 297
click at [710, 330] on div "resized_categories = { } for i , category_result in enumerate ( step_169 [ 'out…" at bounding box center [610, 280] width 325 height 297
click at [712, 318] on div "resized_categories = { } for i , category_result in enumerate ( step_169 [ 'out…" at bounding box center [610, 280] width 325 height 297
click at [760, 330] on div "resized_categories = { } for i , category_result in enumerate ( step_169 [ 'out…" at bounding box center [610, 280] width 325 height 297
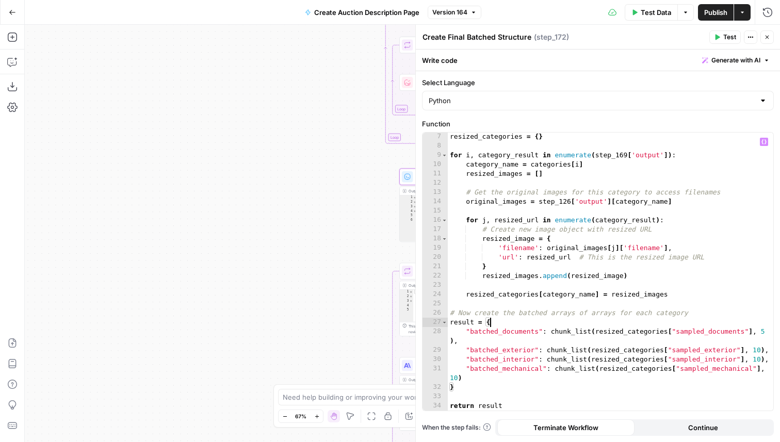
type textarea "**********"
click at [766, 34] on icon "button" at bounding box center [767, 37] width 6 height 6
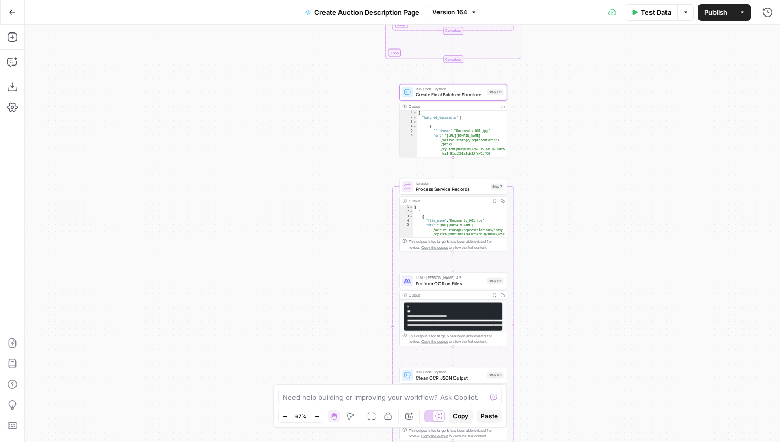
drag, startPoint x: 589, startPoint y: 285, endPoint x: 588, endPoint y: 202, distance: 83.6
click at [588, 201] on div "true false Workflow Input Settings Inputs Get Knowledge Base File Get Response …" at bounding box center [402, 233] width 755 height 417
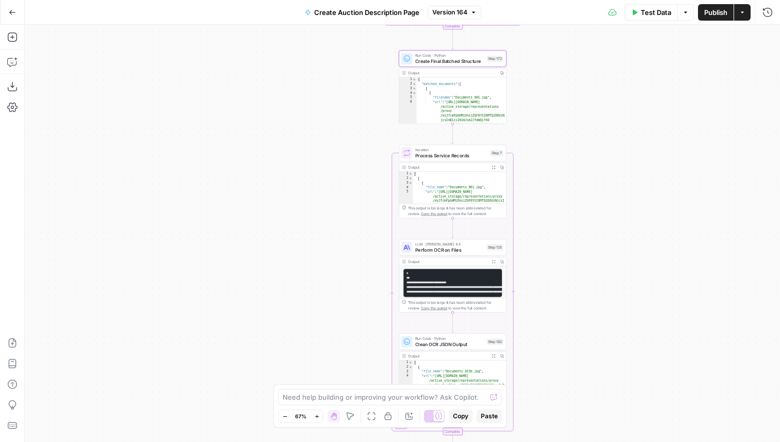
drag, startPoint x: 588, startPoint y: 202, endPoint x: 588, endPoint y: 168, distance: 33.5
click at [588, 168] on div "true false Workflow Input Settings Inputs Get Knowledge Base File Get Response …" at bounding box center [402, 233] width 755 height 417
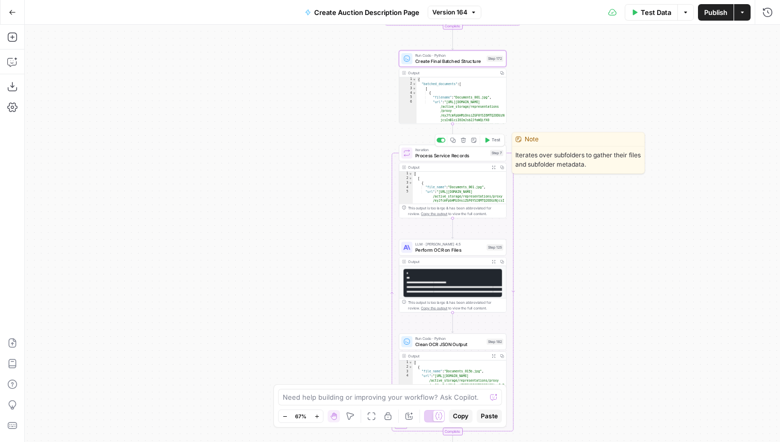
click at [464, 154] on span "Process Service Records" at bounding box center [451, 155] width 72 height 7
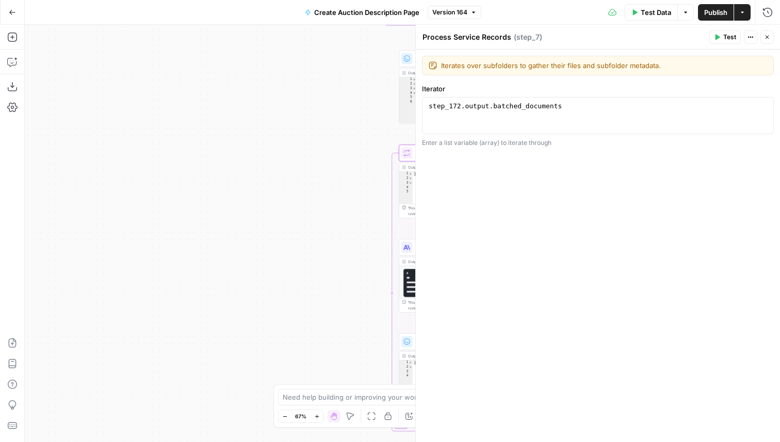
click at [767, 32] on button "Close" at bounding box center [766, 36] width 13 height 13
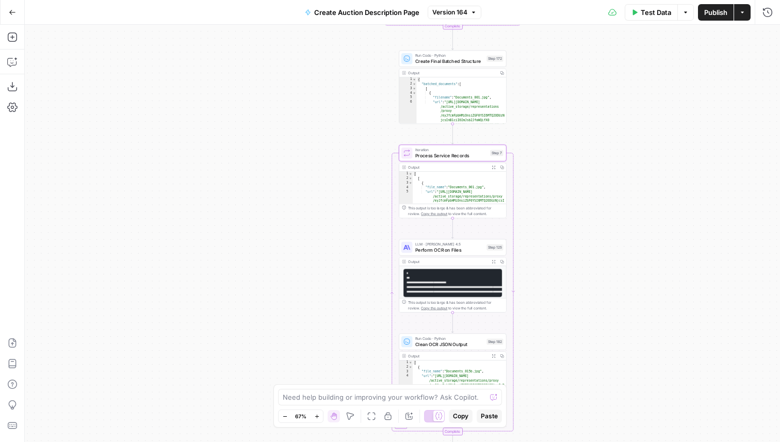
click at [452, 248] on span "Perform OCR on Files" at bounding box center [449, 250] width 69 height 7
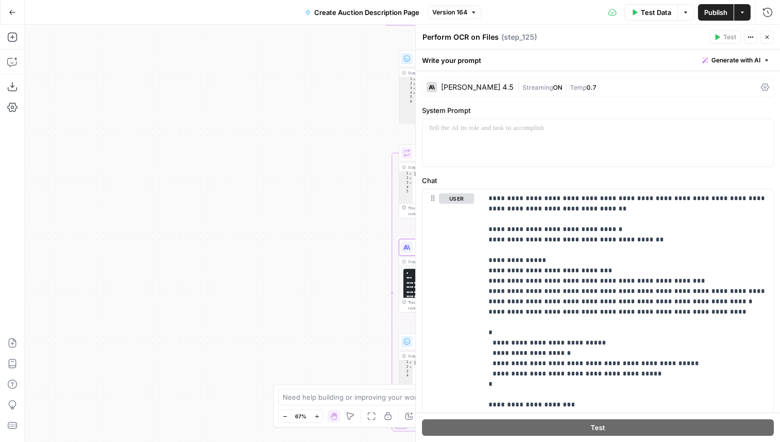
scroll to position [267, 0]
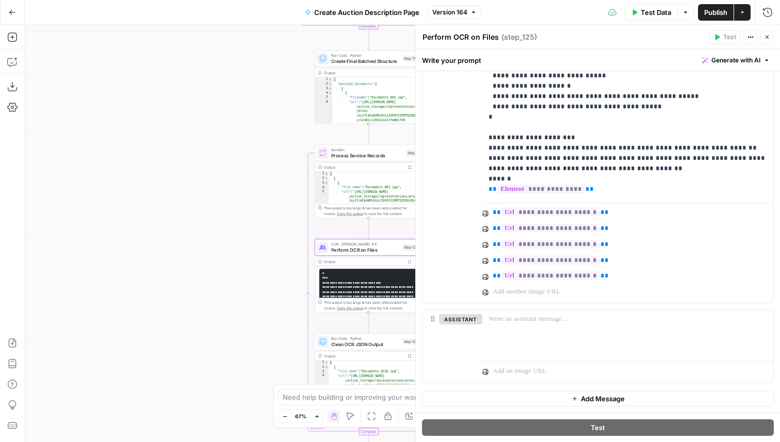
drag, startPoint x: 345, startPoint y: 249, endPoint x: 261, endPoint y: 249, distance: 84.1
click at [261, 249] on div "true false Workflow Input Settings Inputs Get Knowledge Base File Get Response …" at bounding box center [402, 233] width 755 height 417
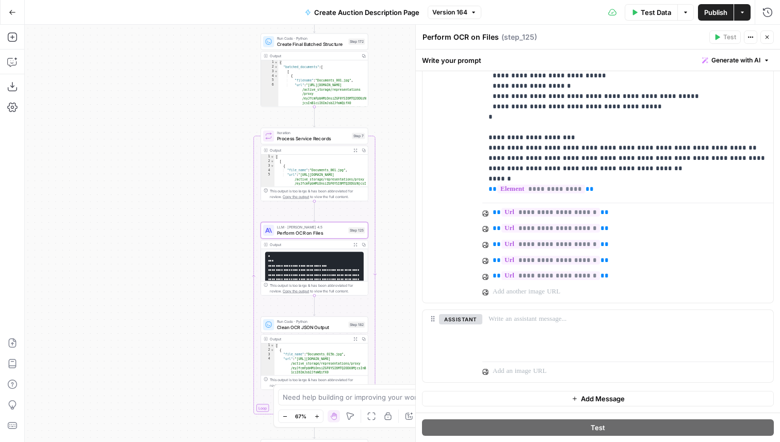
drag, startPoint x: 273, startPoint y: 246, endPoint x: 219, endPoint y: 230, distance: 56.0
click at [219, 230] on div "true false Workflow Input Settings Inputs Get Knowledge Base File Get Response …" at bounding box center [402, 233] width 755 height 417
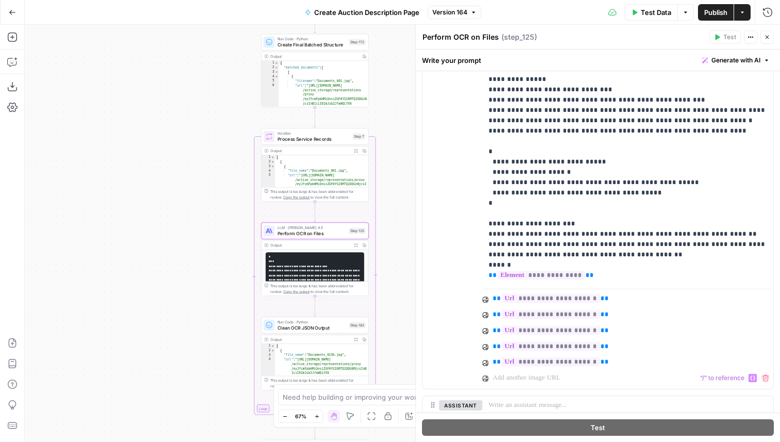
scroll to position [174, 0]
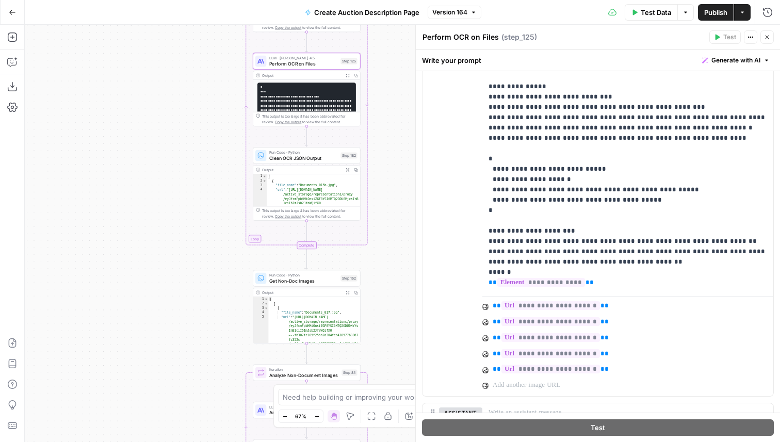
drag, startPoint x: 410, startPoint y: 269, endPoint x: 398, endPoint y: 93, distance: 176.2
click at [398, 93] on div "true false Workflow Input Settings Inputs Get Knowledge Base File Get Response …" at bounding box center [402, 233] width 755 height 417
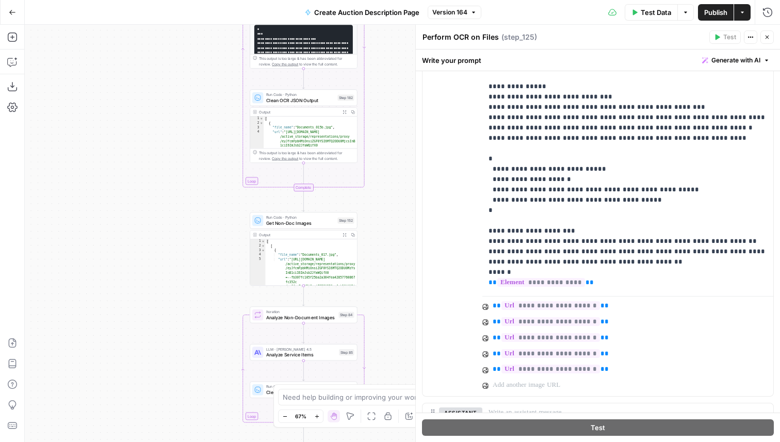
drag, startPoint x: 402, startPoint y: 237, endPoint x: 402, endPoint y: 210, distance: 27.3
click at [402, 210] on div "true false Workflow Input Settings Inputs Get Knowledge Base File Get Response …" at bounding box center [402, 233] width 755 height 417
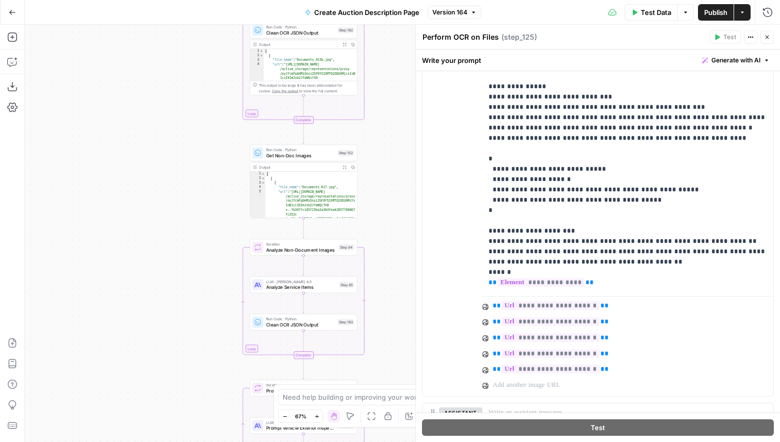
drag, startPoint x: 395, startPoint y: 264, endPoint x: 395, endPoint y: 196, distance: 67.6
click at [395, 196] on div "true false Workflow Input Settings Inputs Get Knowledge Base File Get Response …" at bounding box center [402, 233] width 755 height 417
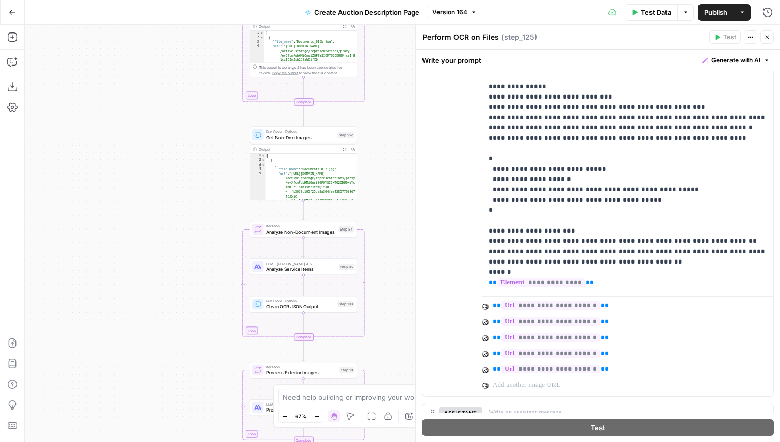
drag, startPoint x: 393, startPoint y: 190, endPoint x: 393, endPoint y: 140, distance: 50.5
click at [393, 140] on div "true false Workflow Input Settings Inputs Get Knowledge Base File Get Response …" at bounding box center [402, 233] width 755 height 417
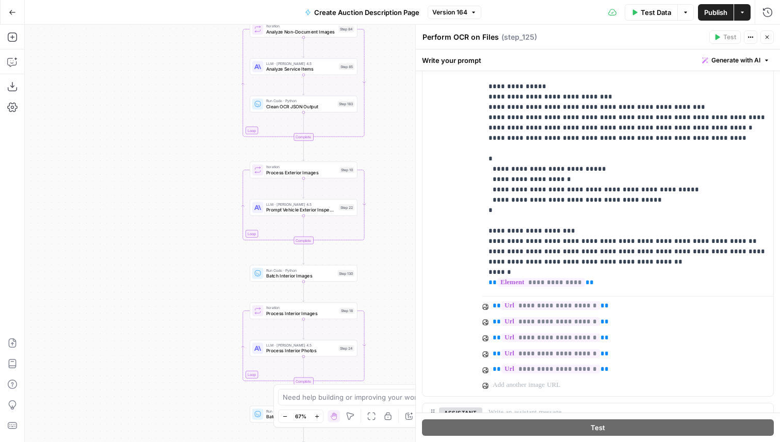
drag, startPoint x: 396, startPoint y: 328, endPoint x: 396, endPoint y: 179, distance: 149.1
click at [396, 179] on div "true false Workflow Input Settings Inputs Get Knowledge Base File Get Response …" at bounding box center [402, 233] width 755 height 417
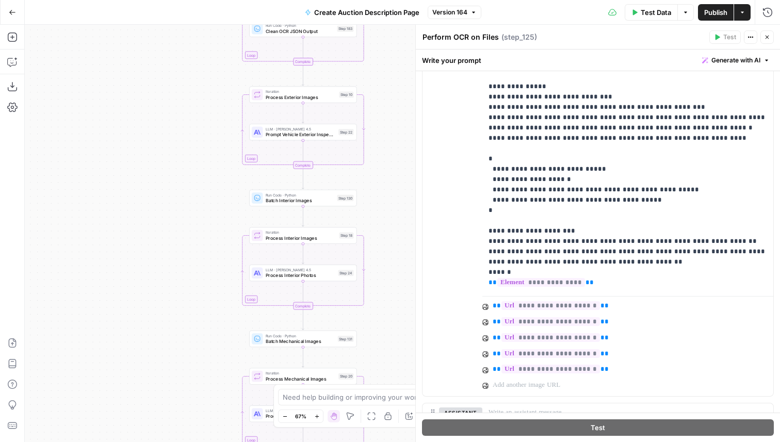
drag, startPoint x: 390, startPoint y: 307, endPoint x: 390, endPoint y: 232, distance: 75.8
click at [390, 232] on div "true false Workflow Input Settings Inputs Get Knowledge Base File Get Response …" at bounding box center [402, 233] width 755 height 417
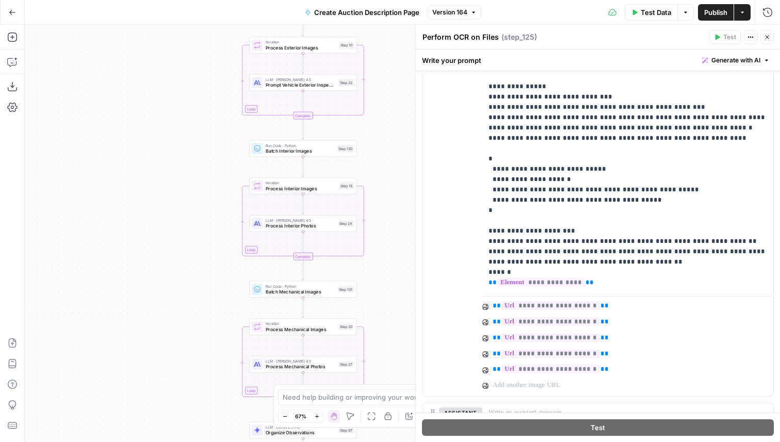
drag, startPoint x: 388, startPoint y: 284, endPoint x: 388, endPoint y: 231, distance: 52.6
click at [388, 231] on div "true false Workflow Input Settings Inputs Get Knowledge Base File Get Response …" at bounding box center [402, 233] width 755 height 417
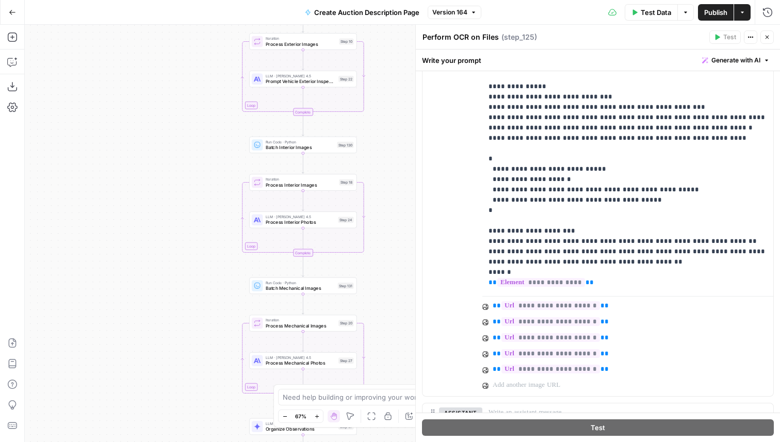
drag, startPoint x: 399, startPoint y: 281, endPoint x: 399, endPoint y: 169, distance: 111.9
click at [399, 169] on div "true false Workflow Input Settings Inputs Get Knowledge Base File Get Response …" at bounding box center [402, 233] width 755 height 417
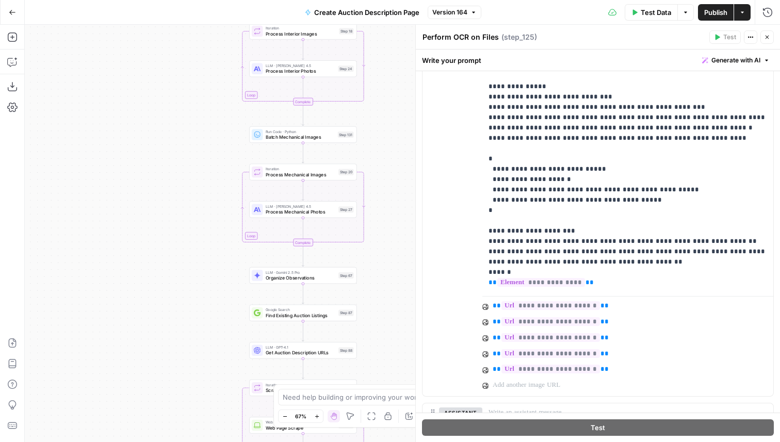
drag, startPoint x: 400, startPoint y: 269, endPoint x: 400, endPoint y: 196, distance: 72.7
click at [400, 195] on div "true false Workflow Input Settings Inputs Get Knowledge Base File Get Response …" at bounding box center [402, 233] width 755 height 417
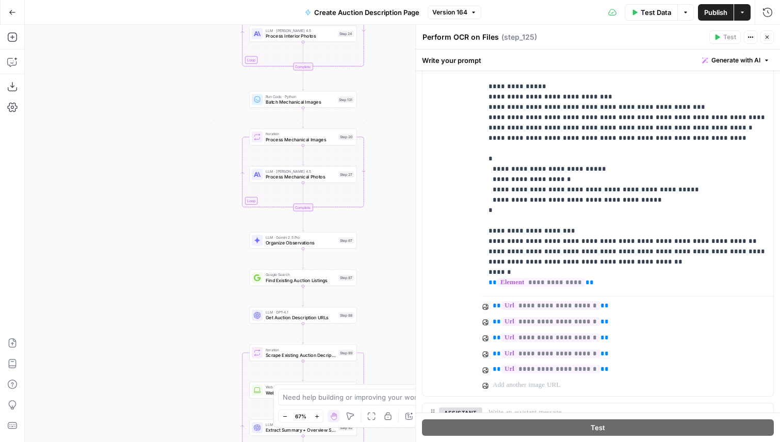
drag, startPoint x: 395, startPoint y: 230, endPoint x: 395, endPoint y: 193, distance: 36.6
click at [395, 193] on div "true false Workflow Input Settings Inputs Get Knowledge Base File Get Response …" at bounding box center [402, 233] width 755 height 417
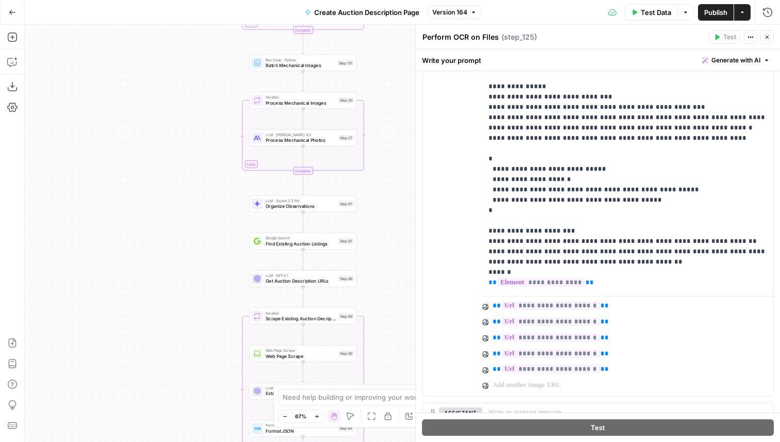
click at [310, 207] on span "Organize Observations" at bounding box center [301, 206] width 70 height 7
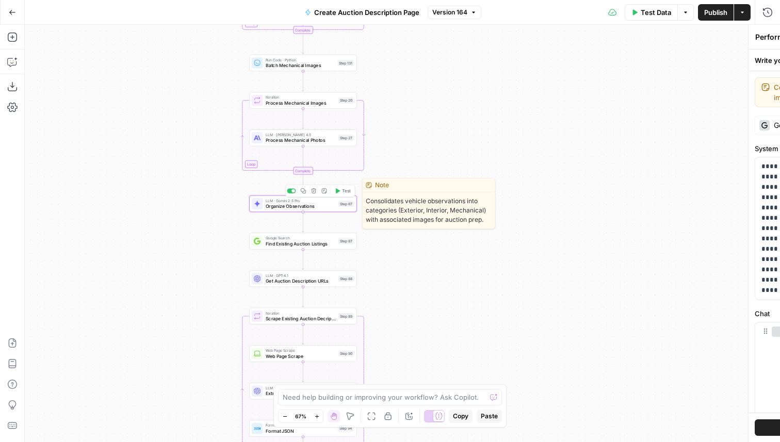
type textarea "Organize Observations"
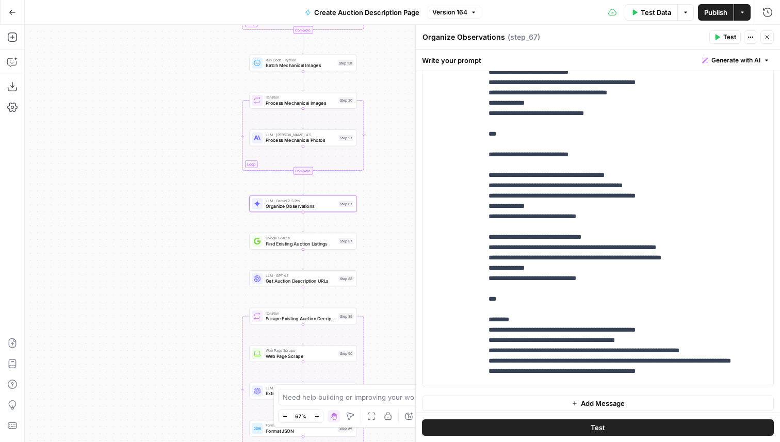
scroll to position [558, 0]
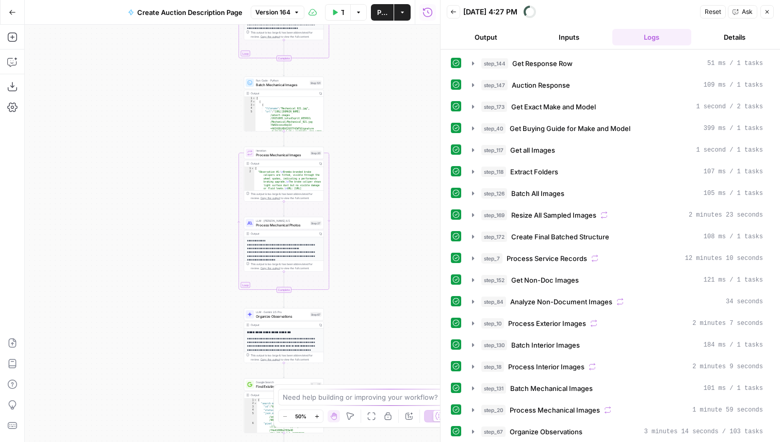
drag, startPoint x: 344, startPoint y: 236, endPoint x: 372, endPoint y: 123, distance: 116.1
click at [372, 123] on div "true false Workflow Input Settings Inputs Get Knowledge Base File Get Response …" at bounding box center [232, 233] width 415 height 417
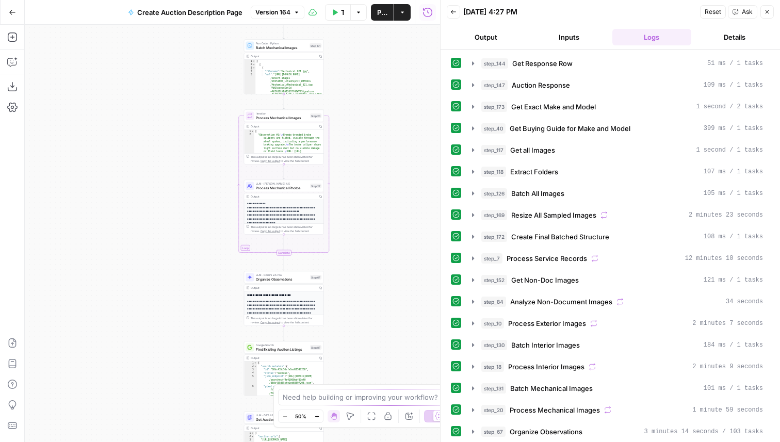
drag, startPoint x: 361, startPoint y: 234, endPoint x: 361, endPoint y: 158, distance: 75.8
click at [361, 158] on div "true false Workflow Input Settings Inputs Get Knowledge Base File Get Response …" at bounding box center [232, 233] width 415 height 417
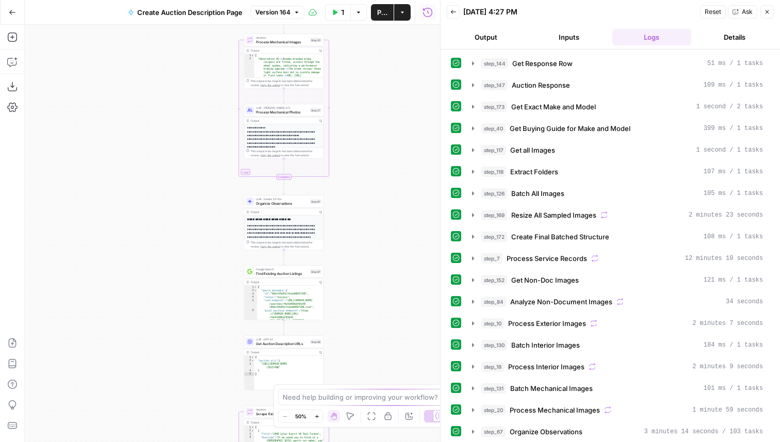
drag, startPoint x: 359, startPoint y: 277, endPoint x: 359, endPoint y: 270, distance: 7.7
click at [359, 270] on div "true false Workflow Input Settings Inputs Get Knowledge Base File Get Response …" at bounding box center [232, 233] width 415 height 417
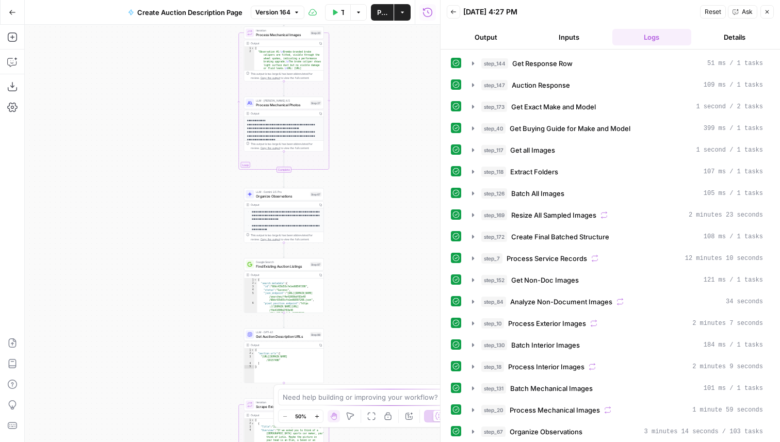
scroll to position [170, 0]
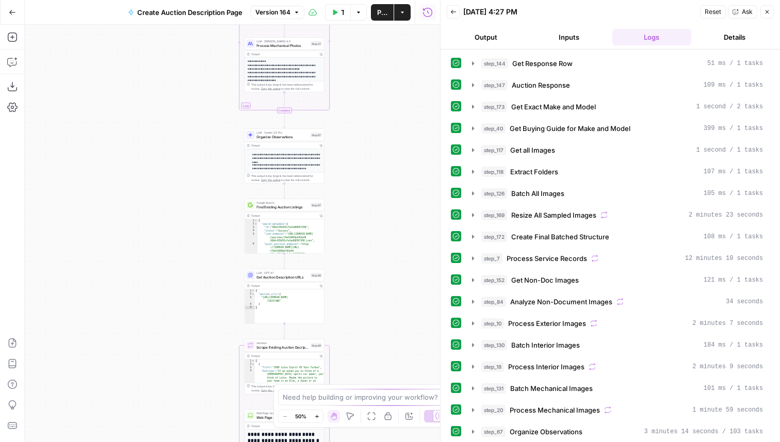
drag, startPoint x: 400, startPoint y: 258, endPoint x: 401, endPoint y: 172, distance: 86.7
click at [401, 172] on div "true false Workflow Input Settings Inputs Get Knowledge Base File Get Response …" at bounding box center [232, 233] width 415 height 417
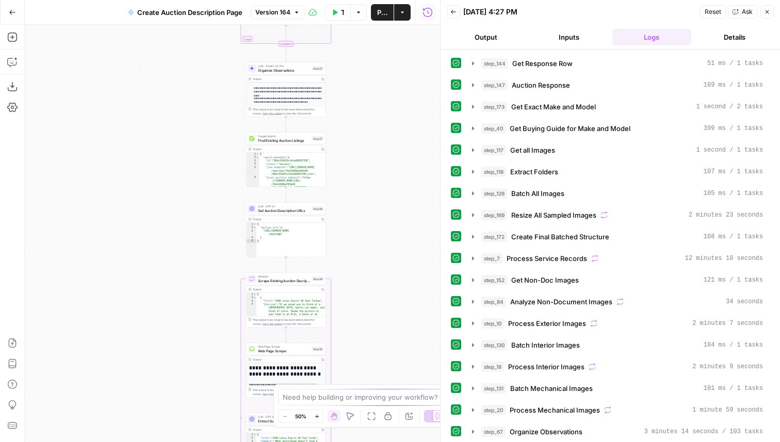
drag, startPoint x: 373, startPoint y: 192, endPoint x: 375, endPoint y: 153, distance: 39.2
click at [375, 153] on div "true false Workflow Input Settings Inputs Get Knowledge Base File Get Response …" at bounding box center [232, 233] width 415 height 417
drag, startPoint x: 375, startPoint y: 153, endPoint x: 376, endPoint y: 141, distance: 12.4
click at [376, 141] on div "true false Workflow Input Settings Inputs Get Knowledge Base File Get Response …" at bounding box center [232, 233] width 415 height 417
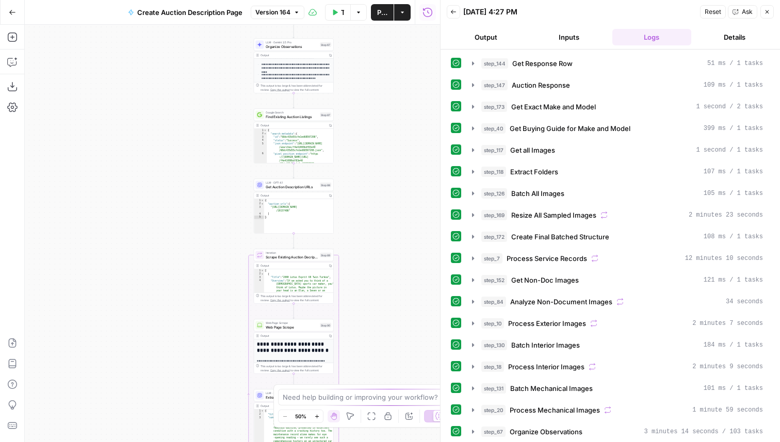
drag, startPoint x: 374, startPoint y: 122, endPoint x: 381, endPoint y: 110, distance: 13.2
click at [381, 110] on div "true false Workflow Input Settings Inputs Get Knowledge Base File Get Response …" at bounding box center [232, 233] width 415 height 417
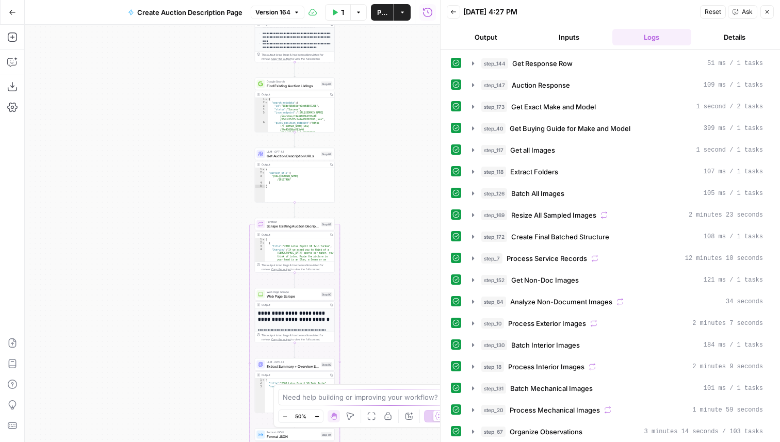
drag, startPoint x: 381, startPoint y: 110, endPoint x: 382, endPoint y: 79, distance: 31.0
click at [382, 79] on div "true false Workflow Input Settings Inputs Get Knowledge Base File Get Response …" at bounding box center [232, 233] width 415 height 417
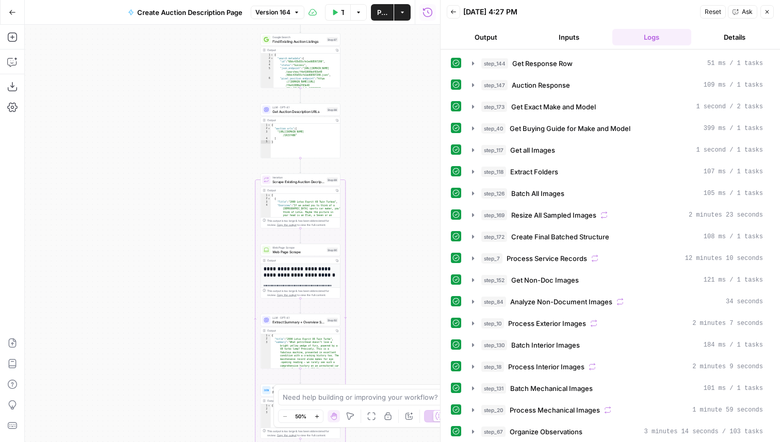
drag, startPoint x: 403, startPoint y: 152, endPoint x: 410, endPoint y: 105, distance: 47.4
click at [410, 105] on div "true false Workflow Input Settings Inputs Get Knowledge Base File Get Response …" at bounding box center [232, 233] width 415 height 417
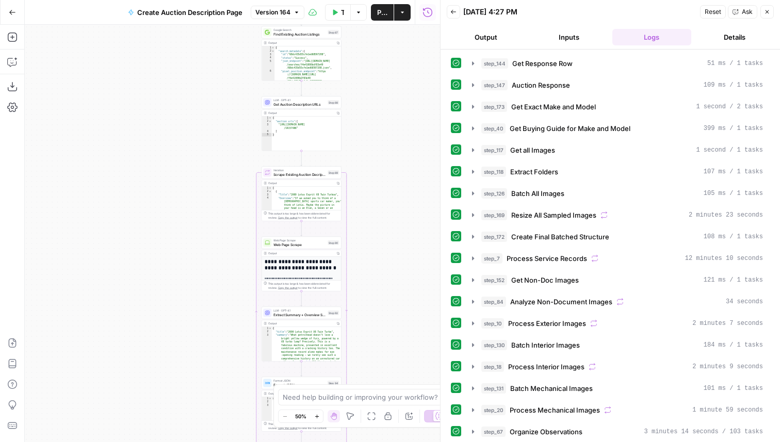
drag, startPoint x: 382, startPoint y: 253, endPoint x: 382, endPoint y: 218, distance: 35.1
click at [382, 218] on div "true false Workflow Input Settings Inputs Get Knowledge Base File Get Response …" at bounding box center [232, 233] width 415 height 417
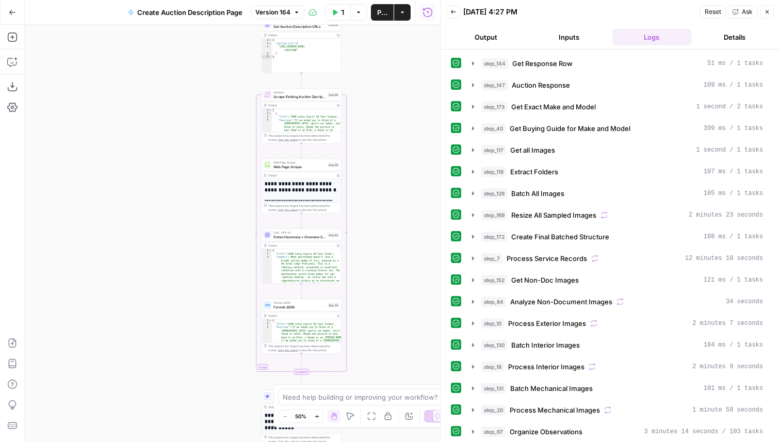
drag, startPoint x: 382, startPoint y: 218, endPoint x: 381, endPoint y: 170, distance: 47.5
click at [382, 170] on div "true false Workflow Input Settings Inputs Get Knowledge Base File Get Response …" at bounding box center [232, 233] width 415 height 417
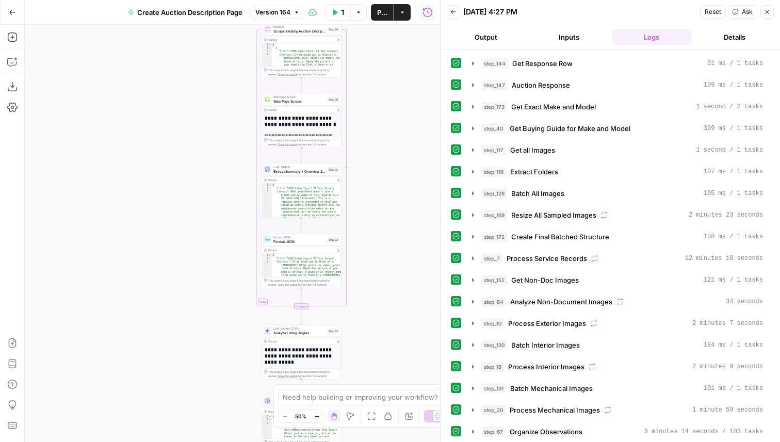
drag, startPoint x: 397, startPoint y: 238, endPoint x: 397, endPoint y: 172, distance: 66.0
click at [397, 172] on div "true false Workflow Input Settings Inputs Get Knowledge Base File Get Response …" at bounding box center [232, 233] width 415 height 417
drag, startPoint x: 384, startPoint y: 284, endPoint x: 387, endPoint y: 256, distance: 28.5
click at [387, 256] on div "true false Workflow Input Settings Inputs Get Knowledge Base File Get Response …" at bounding box center [232, 233] width 415 height 417
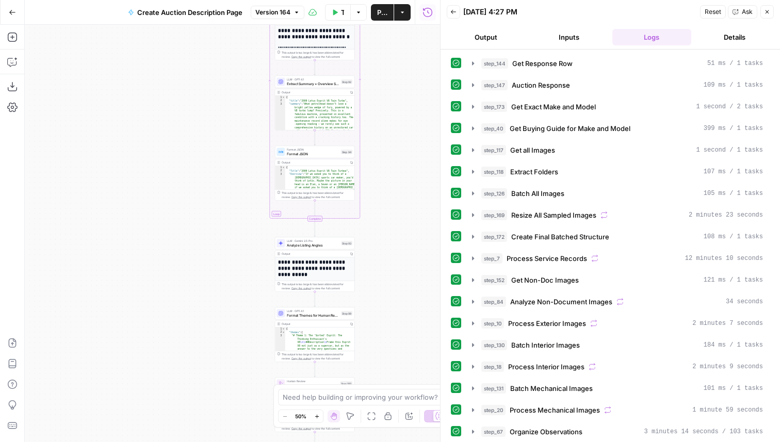
drag, startPoint x: 369, startPoint y: 308, endPoint x: 380, endPoint y: 249, distance: 59.8
click at [380, 249] on div "true false Workflow Input Settings Inputs Get Knowledge Base File Get Response …" at bounding box center [232, 233] width 415 height 417
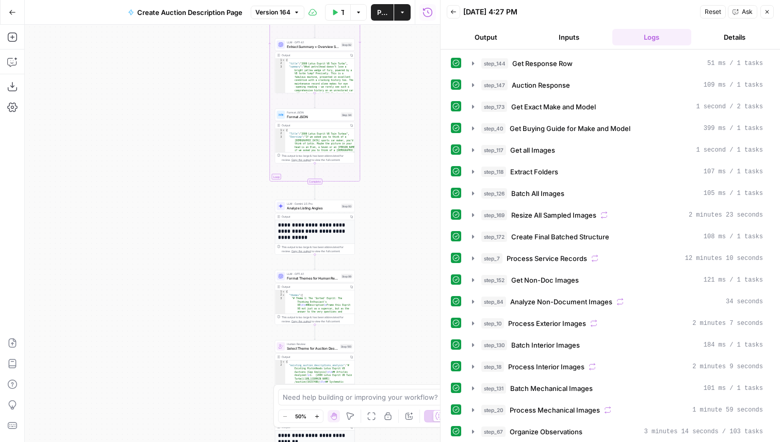
drag, startPoint x: 380, startPoint y: 249, endPoint x: 380, endPoint y: 212, distance: 37.1
click at [380, 212] on div "true false Workflow Input Settings Inputs Get Knowledge Base File Get Response …" at bounding box center [232, 233] width 415 height 417
drag, startPoint x: 395, startPoint y: 270, endPoint x: 395, endPoint y: 238, distance: 31.5
click at [395, 238] on div "true false Workflow Input Settings Inputs Get Knowledge Base File Get Response …" at bounding box center [232, 233] width 415 height 417
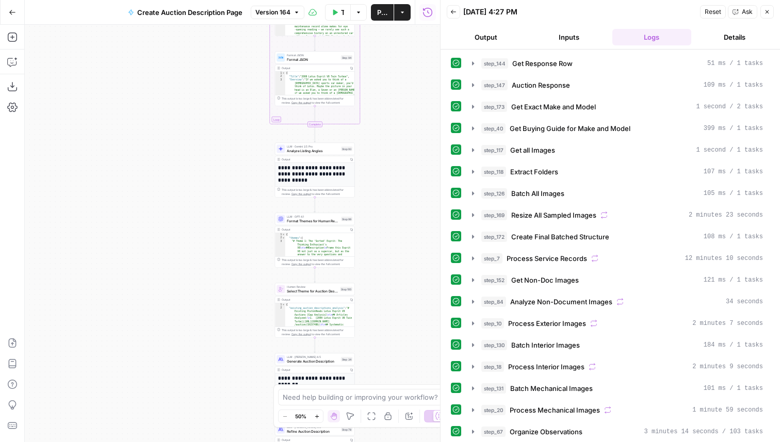
drag, startPoint x: 396, startPoint y: 233, endPoint x: 396, endPoint y: 205, distance: 27.9
click at [396, 205] on div "true false Workflow Input Settings Inputs Get Knowledge Base File Get Response …" at bounding box center [232, 233] width 415 height 417
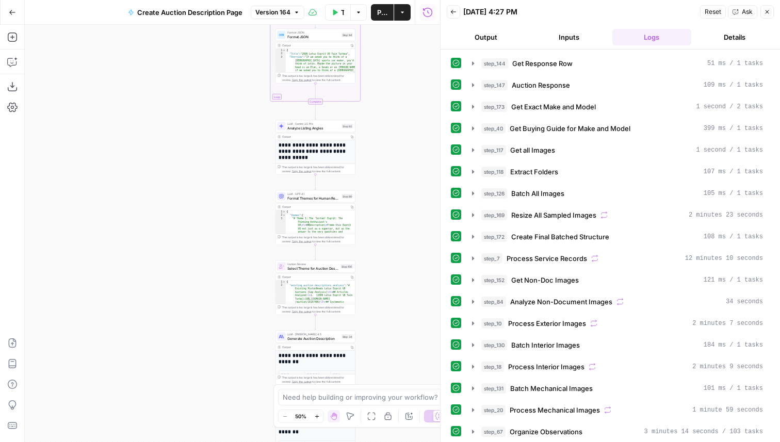
drag, startPoint x: 396, startPoint y: 205, endPoint x: 395, endPoint y: 185, distance: 20.6
click at [396, 185] on div "true false Workflow Input Settings Inputs Get Knowledge Base File Get Response …" at bounding box center [232, 233] width 415 height 417
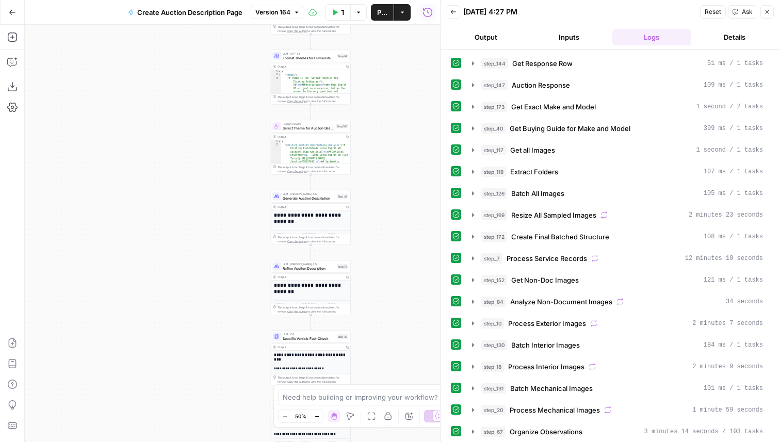
drag, startPoint x: 389, startPoint y: 276, endPoint x: 383, endPoint y: 142, distance: 134.3
click at [383, 142] on div "true false Workflow Input Settings Inputs Get Knowledge Base File Get Response …" at bounding box center [232, 233] width 415 height 417
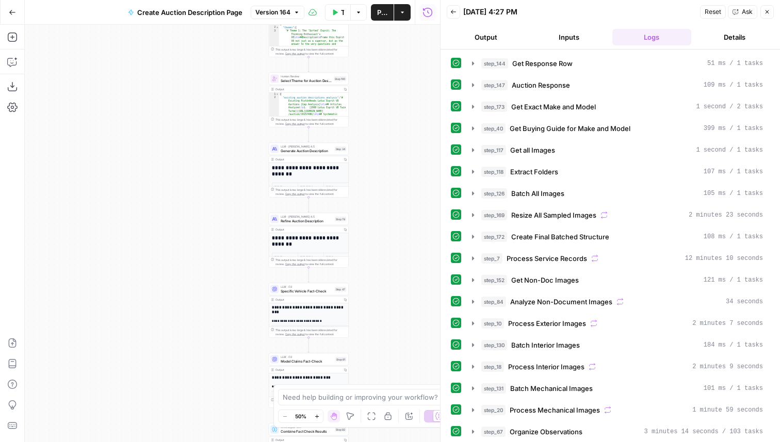
drag, startPoint x: 393, startPoint y: 188, endPoint x: 393, endPoint y: 134, distance: 53.6
click at [393, 134] on div "true false Workflow Input Settings Inputs Get Knowledge Base File Get Response …" at bounding box center [232, 233] width 415 height 417
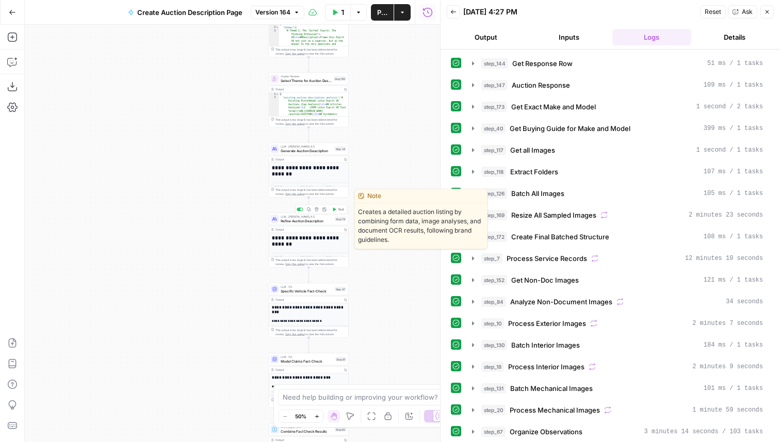
click at [298, 218] on span "Refine Auction Description" at bounding box center [307, 220] width 52 height 5
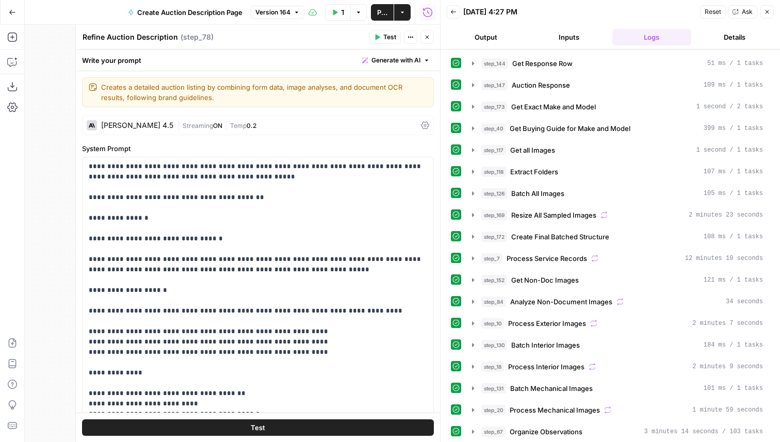
click at [430, 39] on button "Close" at bounding box center [426, 36] width 13 height 13
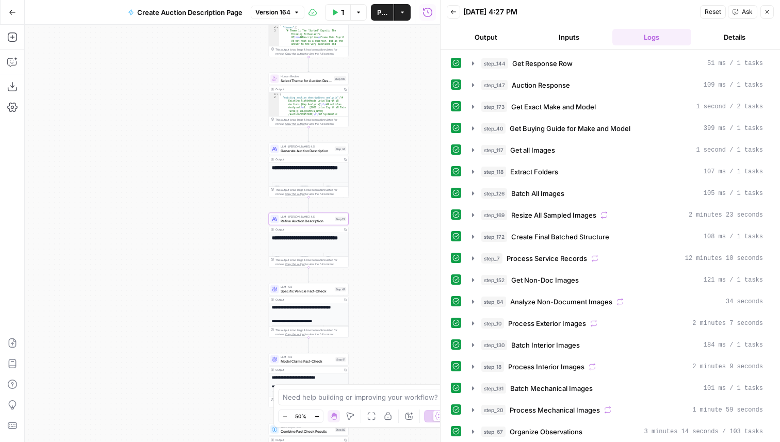
click at [769, 8] on button "Close" at bounding box center [766, 11] width 13 height 13
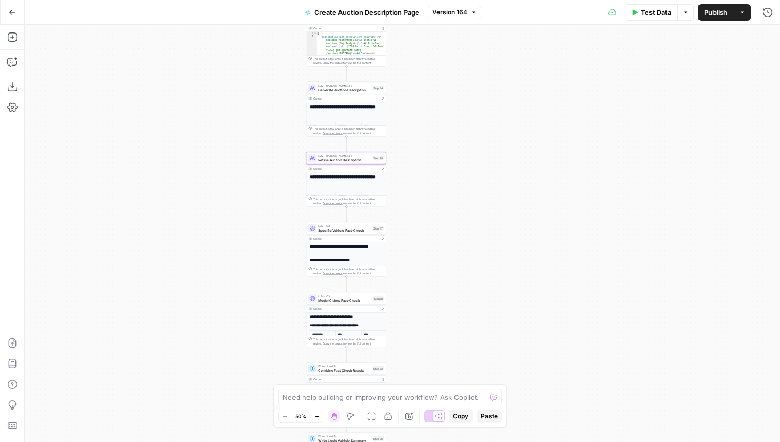
drag, startPoint x: 412, startPoint y: 231, endPoint x: 450, endPoint y: 170, distance: 71.6
click at [450, 170] on div "true false Workflow Input Settings Inputs Get Knowledge Base File Get Response …" at bounding box center [402, 233] width 755 height 417
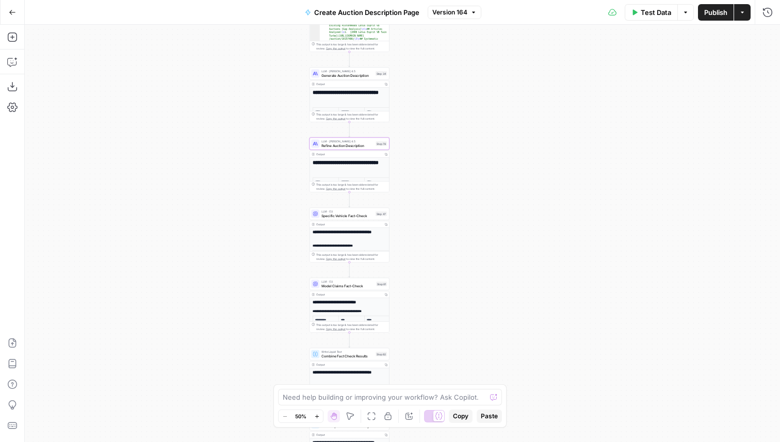
drag, startPoint x: 450, startPoint y: 170, endPoint x: 454, endPoint y: 153, distance: 17.0
click at [454, 153] on div "true false Workflow Input Settings Inputs Get Knowledge Base File Get Response …" at bounding box center [402, 233] width 755 height 417
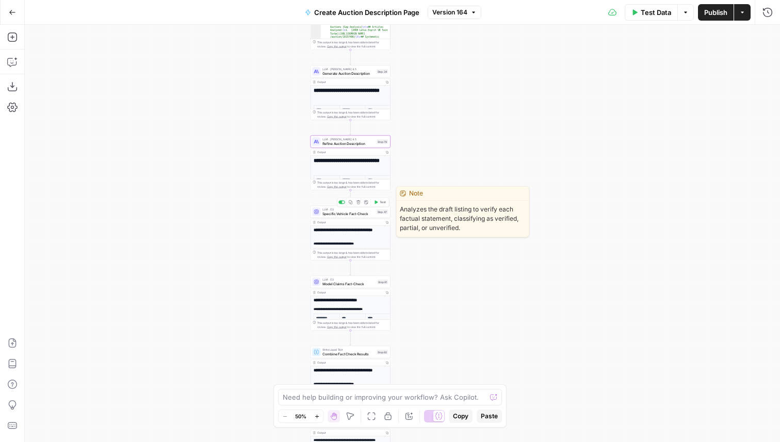
click at [374, 212] on span "Specific Vehicle Fact-Check" at bounding box center [348, 213] width 52 height 5
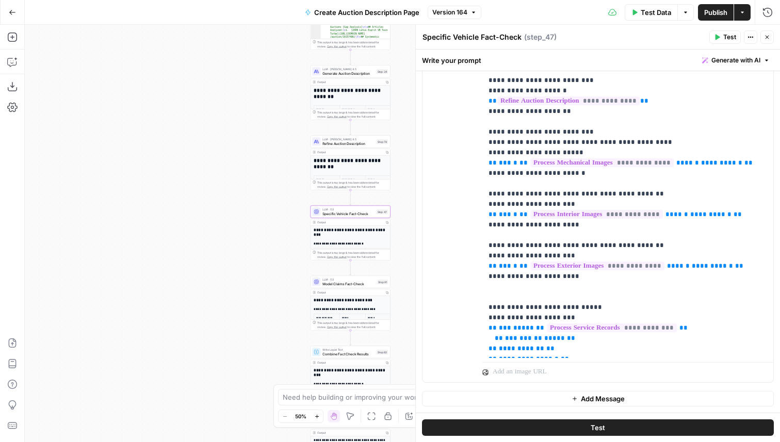
scroll to position [329, 0]
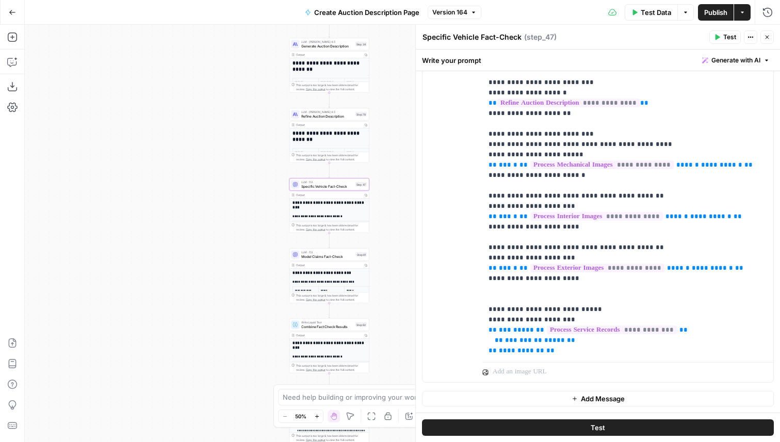
drag, startPoint x: 290, startPoint y: 238, endPoint x: 264, endPoint y: 208, distance: 39.9
click at [264, 208] on div "true false Workflow Input Settings Inputs Get Knowledge Base File Get Response …" at bounding box center [402, 233] width 755 height 417
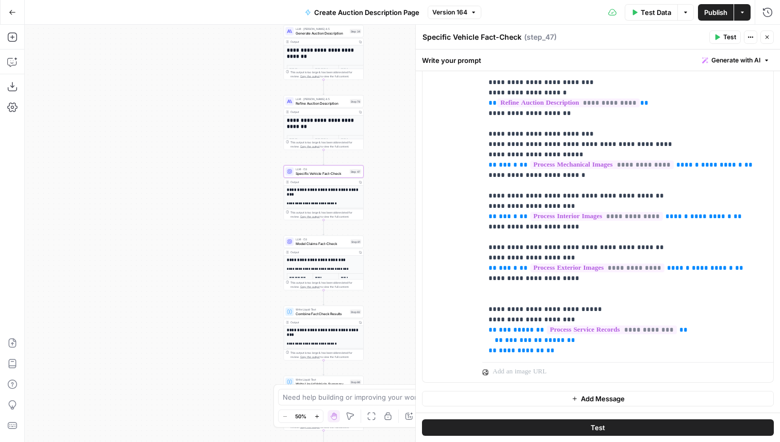
drag, startPoint x: 264, startPoint y: 208, endPoint x: 263, endPoint y: 199, distance: 9.3
click at [263, 199] on div "true false Workflow Input Settings Inputs Get Knowledge Base File Get Response …" at bounding box center [402, 233] width 755 height 417
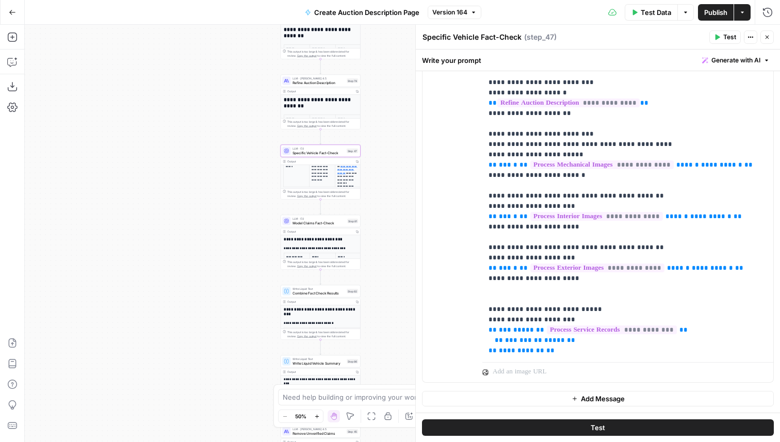
drag, startPoint x: 394, startPoint y: 200, endPoint x: 383, endPoint y: 152, distance: 49.2
click at [383, 152] on div "true false Workflow Input Settings Inputs Get Knowledge Base File Get Response …" at bounding box center [402, 233] width 755 height 417
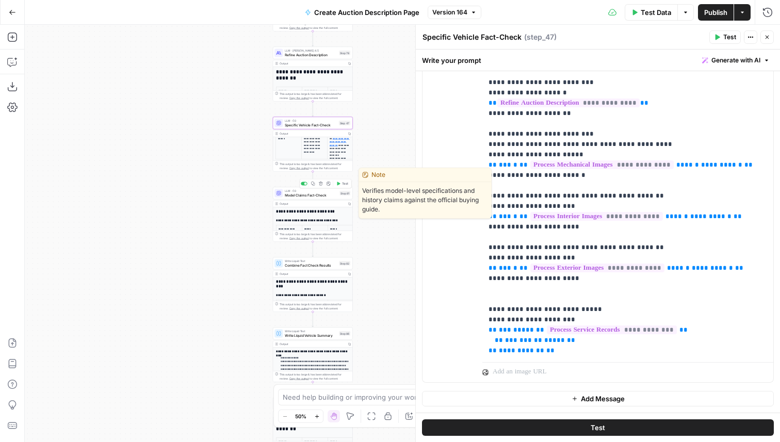
click at [302, 196] on span "Model Claims Fact-Check" at bounding box center [311, 194] width 53 height 5
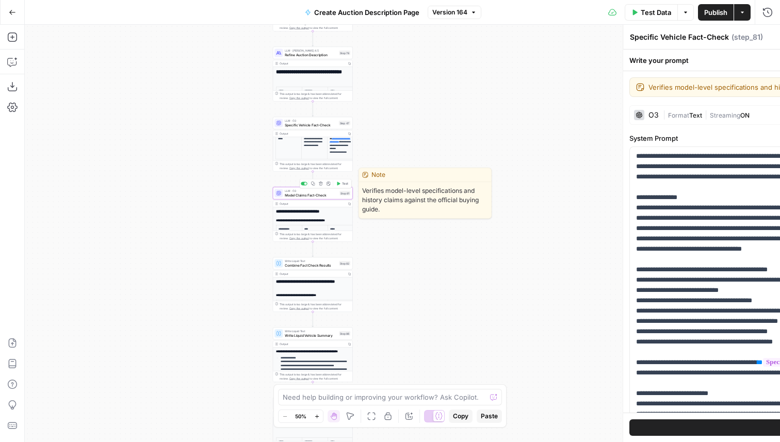
type textarea "Model Claims Fact-Check"
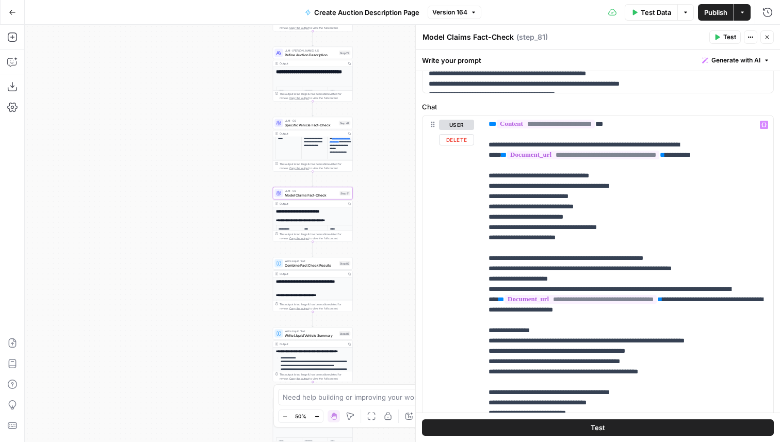
scroll to position [652, 0]
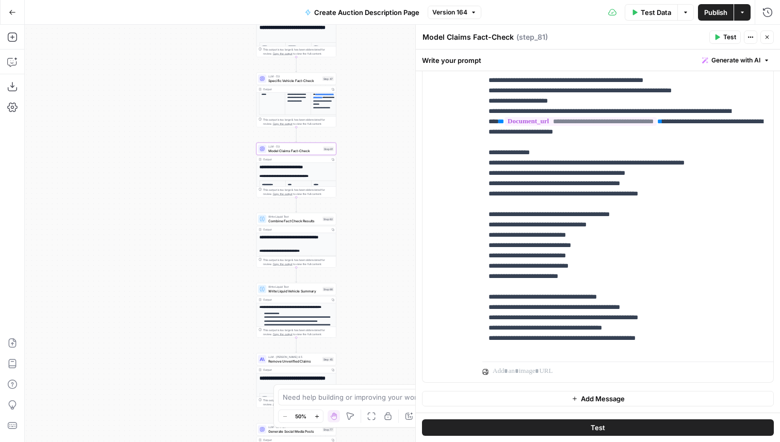
drag, startPoint x: 386, startPoint y: 234, endPoint x: 369, endPoint y: 190, distance: 47.5
click at [369, 190] on div "true false Workflow Input Settings Inputs Get Knowledge Base File Get Response …" at bounding box center [402, 233] width 755 height 417
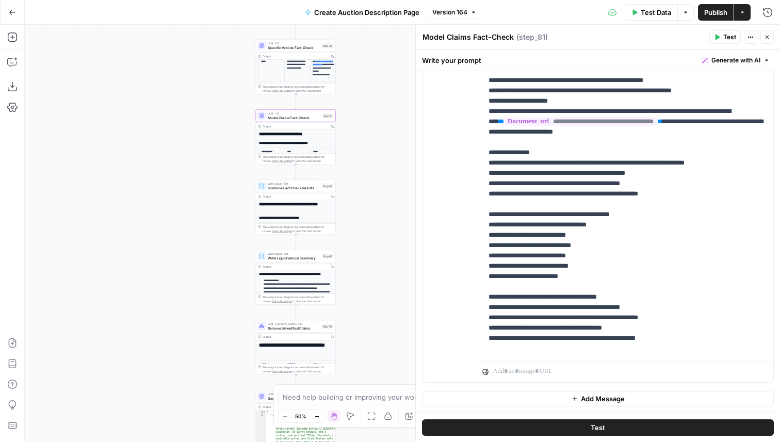
drag, startPoint x: 406, startPoint y: 241, endPoint x: 406, endPoint y: 170, distance: 71.2
click at [406, 170] on div "true false Workflow Input Settings Inputs Get Knowledge Base File Get Response …" at bounding box center [402, 233] width 755 height 417
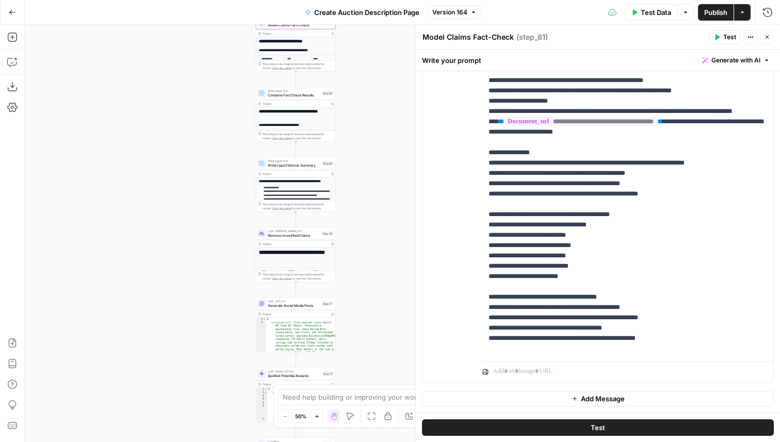
drag, startPoint x: 396, startPoint y: 178, endPoint x: 396, endPoint y: 125, distance: 53.1
click at [396, 125] on div "true false Workflow Input Settings Inputs Get Knowledge Base File Get Response …" at bounding box center [402, 233] width 755 height 417
drag, startPoint x: 385, startPoint y: 189, endPoint x: 384, endPoint y: 177, distance: 11.4
click at [384, 177] on div "true false Workflow Input Settings Inputs Get Knowledge Base File Get Response …" at bounding box center [402, 233] width 755 height 417
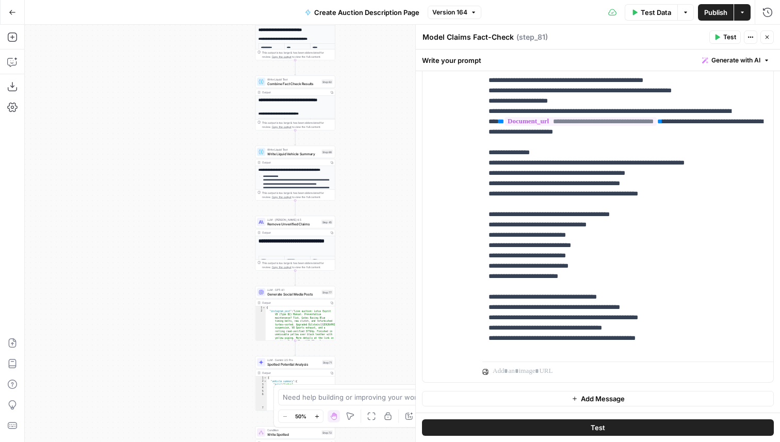
click at [769, 32] on button "Close" at bounding box center [766, 36] width 13 height 13
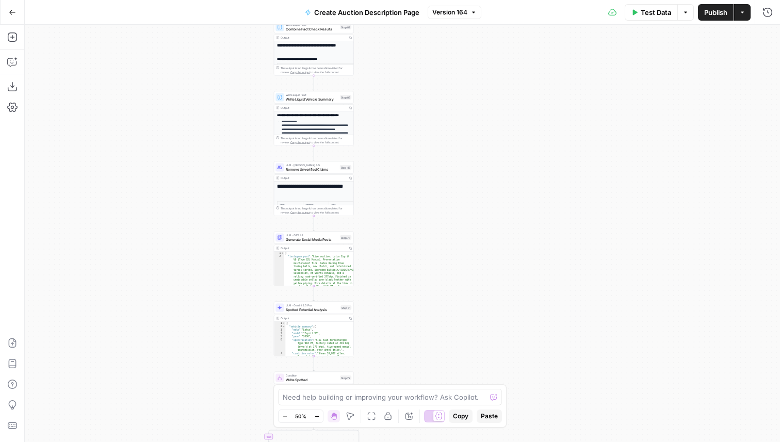
drag, startPoint x: 412, startPoint y: 202, endPoint x: 431, endPoint y: 146, distance: 59.1
click at [431, 146] on div "true false Workflow Input Settings Inputs Get Knowledge Base File Get Response …" at bounding box center [402, 233] width 755 height 417
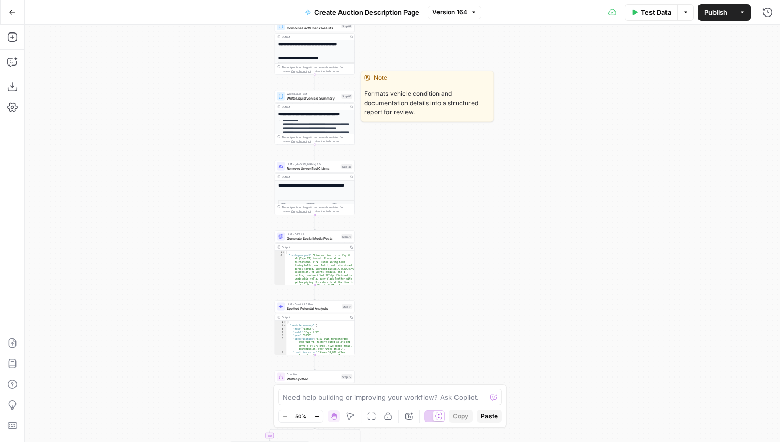
click at [322, 100] on span "Write Liquid Vehicle Summary" at bounding box center [313, 97] width 52 height 5
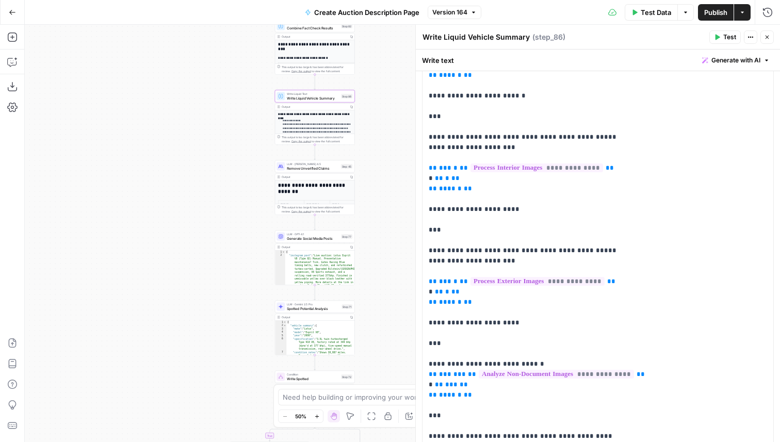
scroll to position [0, 0]
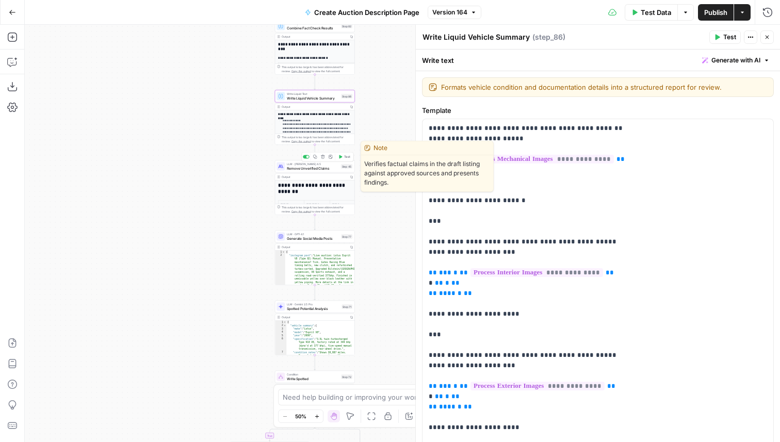
click at [327, 169] on span "Remove Unverified Claims" at bounding box center [313, 168] width 52 height 5
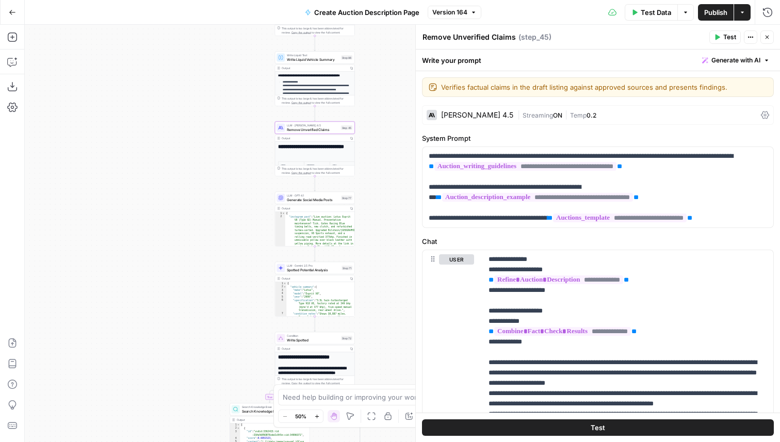
drag, startPoint x: 391, startPoint y: 209, endPoint x: 374, endPoint y: 140, distance: 70.8
click at [374, 140] on div "true false Workflow Input Settings Inputs Get Knowledge Base File Get Response …" at bounding box center [402, 233] width 755 height 417
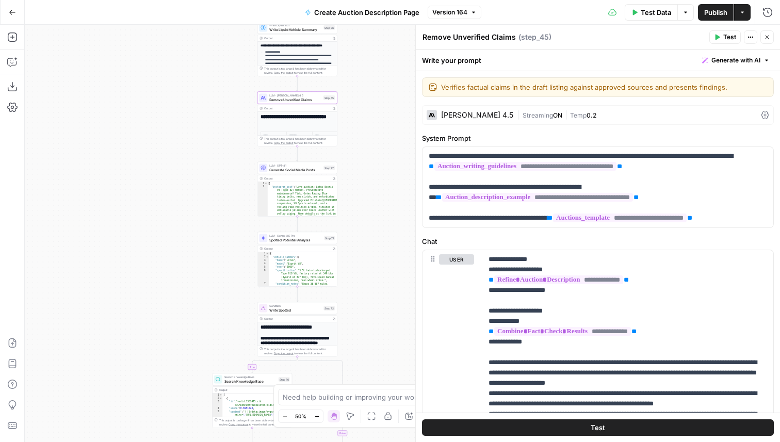
drag, startPoint x: 376, startPoint y: 155, endPoint x: 376, endPoint y: 145, distance: 9.8
click at [376, 145] on div "true false Workflow Input Settings Inputs Get Knowledge Base File Get Response …" at bounding box center [402, 233] width 755 height 417
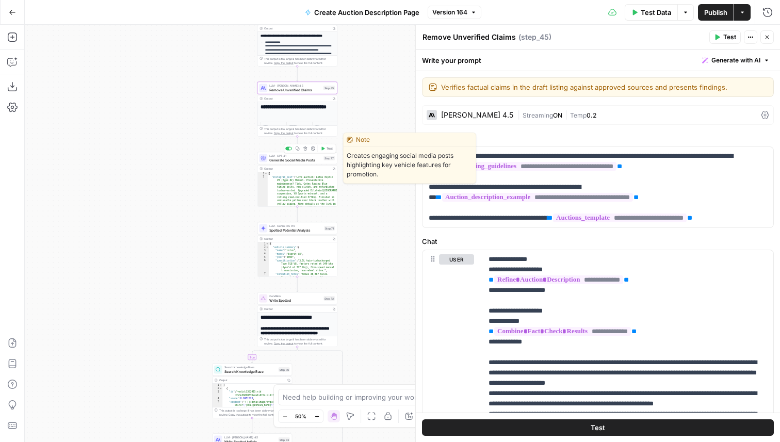
click at [308, 159] on span "Generate Social Media Posts" at bounding box center [295, 159] width 52 height 5
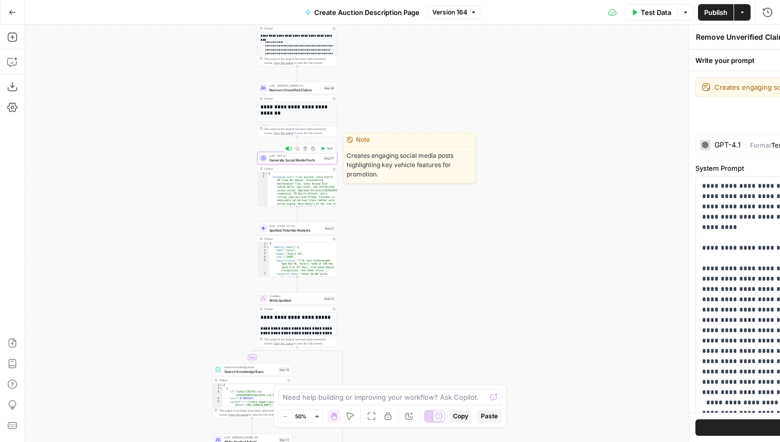
type textarea "Generate Social Media Posts"
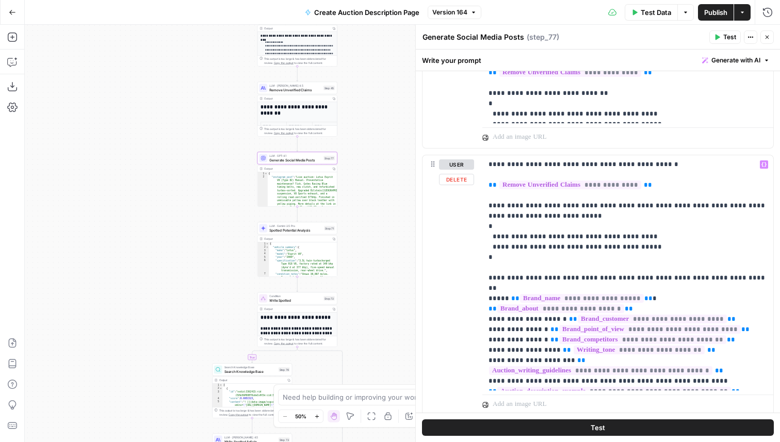
scroll to position [765, 0]
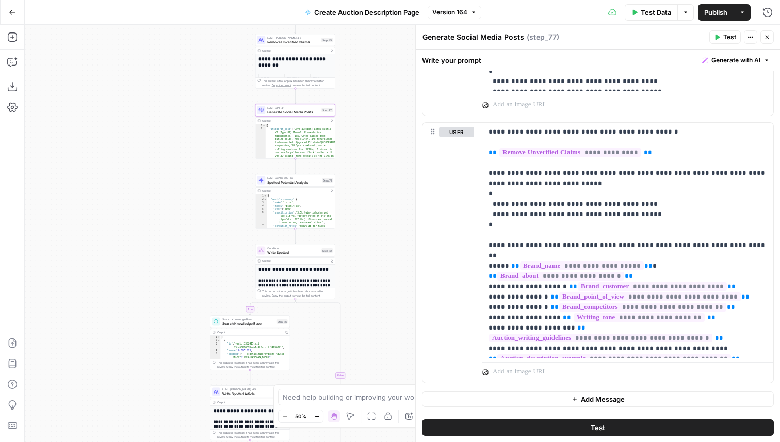
drag, startPoint x: 408, startPoint y: 220, endPoint x: 406, endPoint y: 172, distance: 48.0
click at [406, 172] on div "true false Workflow Input Settings Inputs Get Knowledge Base File Get Response …" at bounding box center [402, 233] width 755 height 417
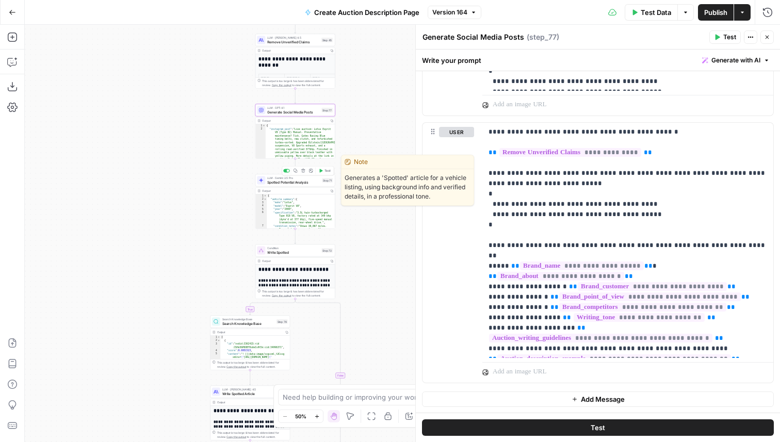
click at [303, 185] on div "LLM · Gemini 2.5 Pro Spotted Potential Analysis Step 71 Copy step Delete step E…" at bounding box center [295, 180] width 80 height 12
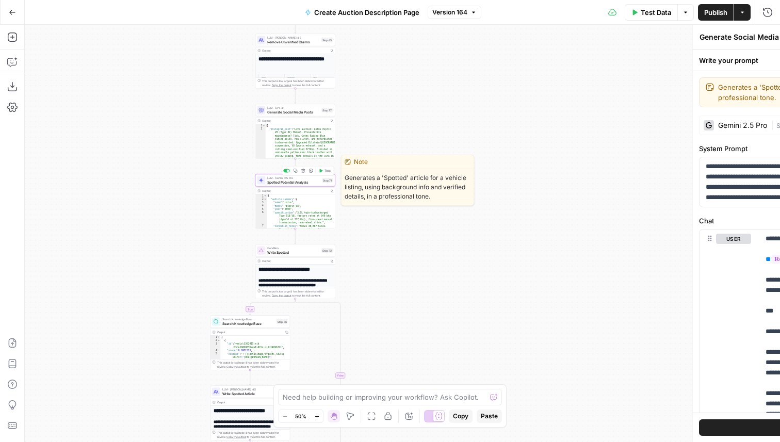
type textarea "Spotted Potential Analysis"
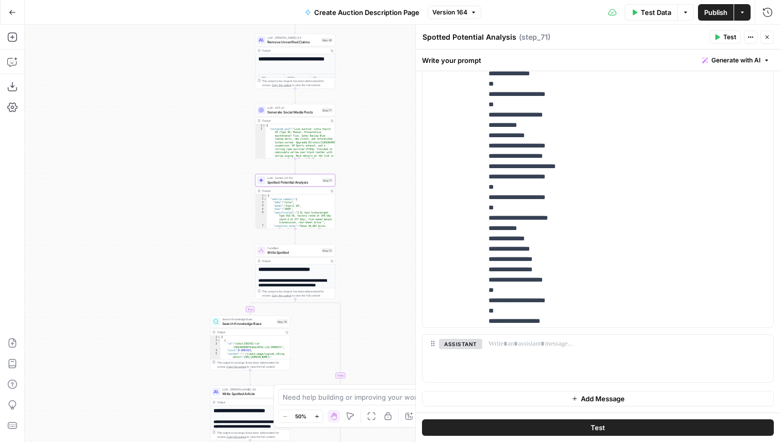
scroll to position [1269, 0]
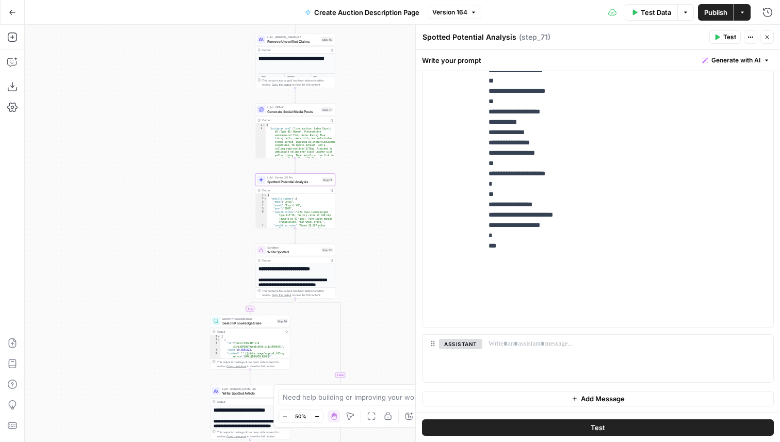
drag, startPoint x: 403, startPoint y: 225, endPoint x: 403, endPoint y: 87, distance: 138.2
click at [403, 87] on div "true false Workflow Input Settings Inputs Get Knowledge Base File Get Response …" at bounding box center [402, 233] width 755 height 417
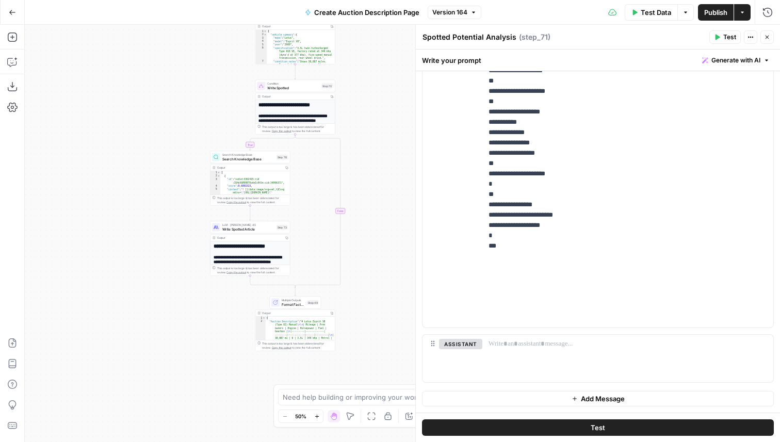
drag, startPoint x: 388, startPoint y: 239, endPoint x: 388, endPoint y: 214, distance: 25.8
click at [388, 214] on div "true false Workflow Input Settings Inputs Get Knowledge Base File Get Response …" at bounding box center [402, 233] width 755 height 417
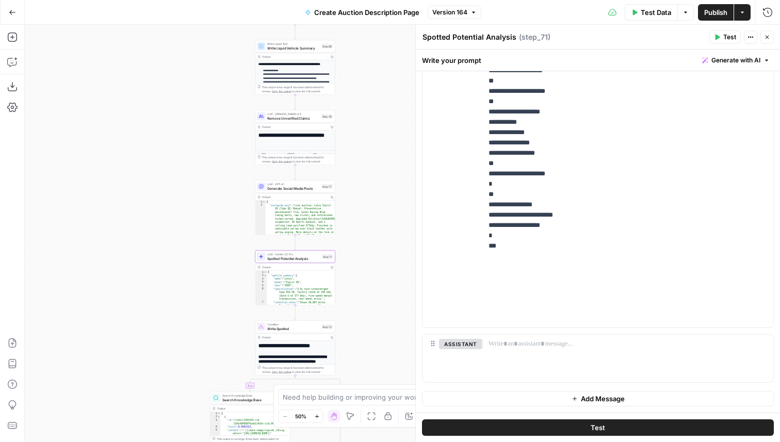
drag, startPoint x: 374, startPoint y: 157, endPoint x: 374, endPoint y: 352, distance: 195.0
click at [374, 352] on div "true false Workflow Input Settings Inputs Get Knowledge Base File Get Response …" at bounding box center [402, 233] width 755 height 417
click at [772, 41] on button "Close" at bounding box center [766, 36] width 13 height 13
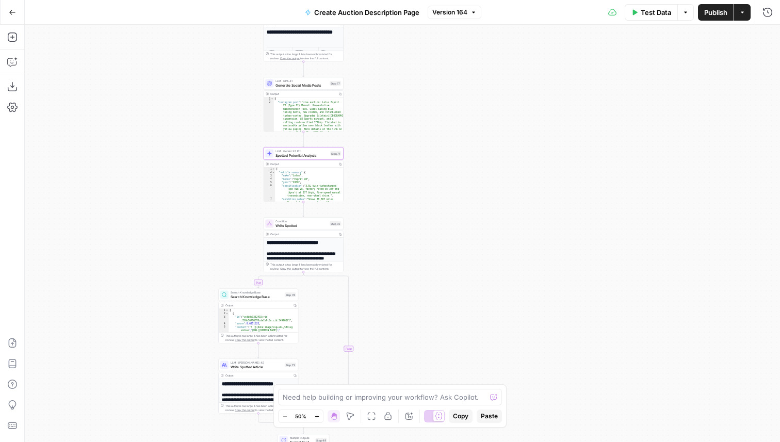
drag, startPoint x: 436, startPoint y: 332, endPoint x: 445, endPoint y: 228, distance: 103.5
click at [445, 228] on div "true false Workflow Input Settings Inputs Get Knowledge Base File Get Response …" at bounding box center [402, 233] width 755 height 417
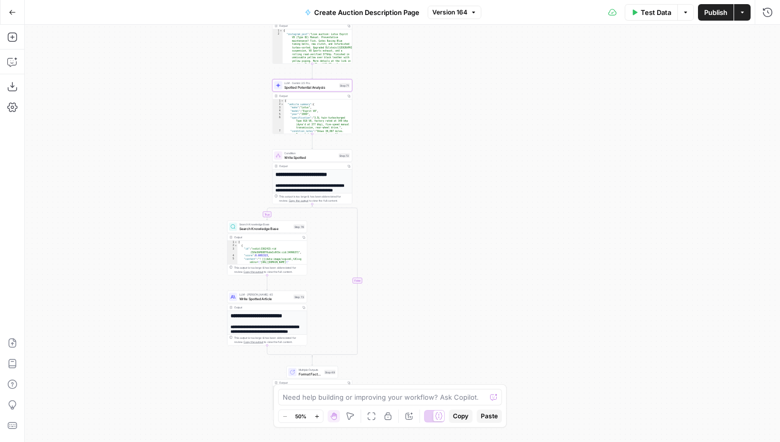
drag, startPoint x: 435, startPoint y: 156, endPoint x: 435, endPoint y: 144, distance: 11.3
click at [435, 144] on div "true false Workflow Input Settings Inputs Get Knowledge Base File Get Response …" at bounding box center [402, 233] width 755 height 417
drag, startPoint x: 416, startPoint y: 295, endPoint x: 416, endPoint y: 229, distance: 65.5
click at [416, 229] on div "true false Workflow Input Settings Inputs Get Knowledge Base File Get Response …" at bounding box center [402, 233] width 755 height 417
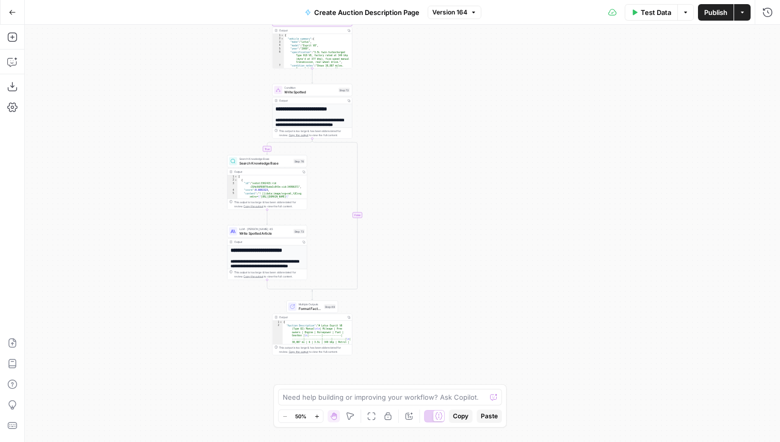
click at [416, 229] on div "true false Workflow Input Settings Inputs Get Knowledge Base File Get Response …" at bounding box center [402, 233] width 755 height 417
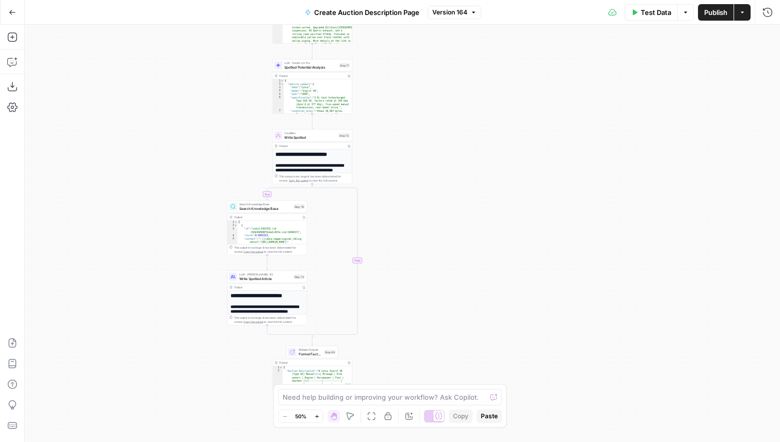
drag, startPoint x: 455, startPoint y: 148, endPoint x: 456, endPoint y: 402, distance: 253.8
click at [456, 402] on body "PistonHeads New Home Browse Insights Opportunities Your Data Recent Grids Spott…" at bounding box center [390, 221] width 780 height 442
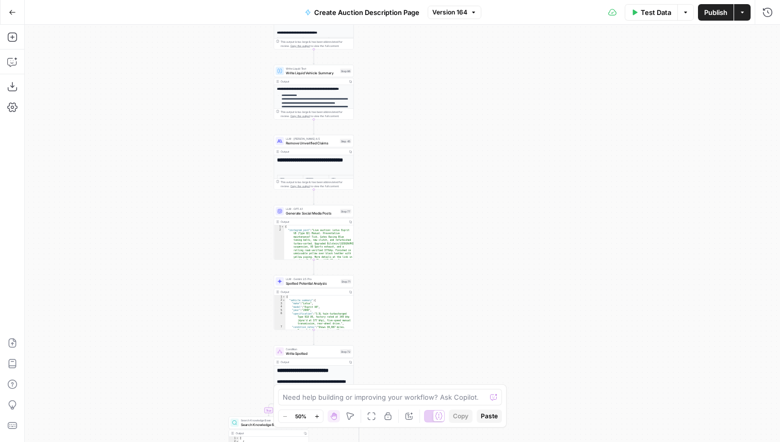
drag, startPoint x: 391, startPoint y: 136, endPoint x: 395, endPoint y: 175, distance: 38.8
click at [395, 175] on div "true false Workflow Input Settings Inputs Get Knowledge Base File Get Response …" at bounding box center [402, 233] width 755 height 417
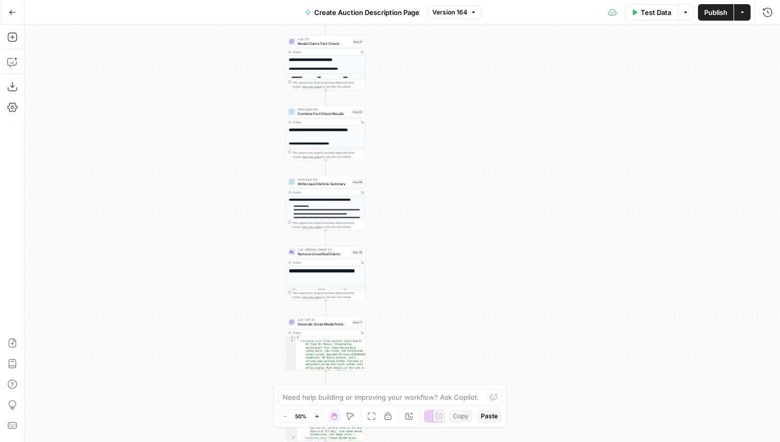
drag, startPoint x: 397, startPoint y: 71, endPoint x: 405, endPoint y: 144, distance: 73.6
click at [405, 143] on div "true false Workflow Input Settings Inputs Get Knowledge Base File Get Response …" at bounding box center [402, 233] width 755 height 417
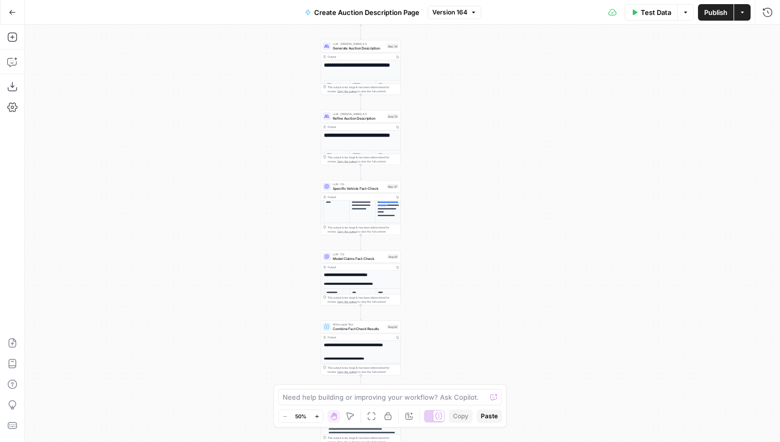
drag, startPoint x: 408, startPoint y: 218, endPoint x: 444, endPoint y: 433, distance: 218.0
click at [444, 433] on div "true false Workflow Input Settings Inputs Get Knowledge Base File Get Response …" at bounding box center [402, 233] width 755 height 417
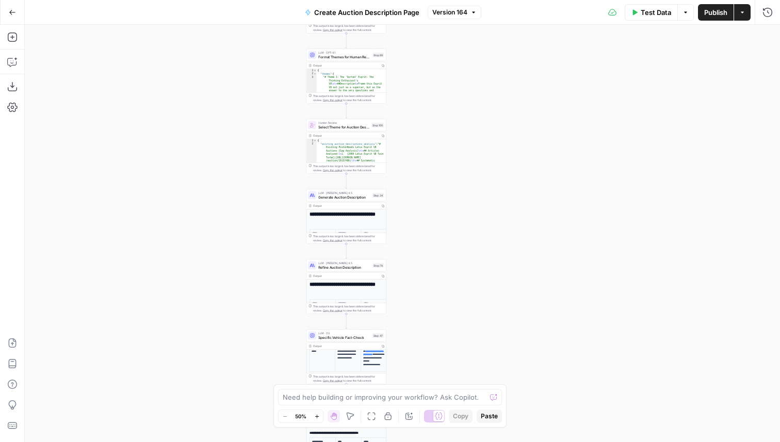
drag, startPoint x: 501, startPoint y: 148, endPoint x: 481, endPoint y: 323, distance: 176.0
click at [481, 323] on div "true false Workflow Input Settings Inputs Get Knowledge Base File Get Response …" at bounding box center [402, 233] width 755 height 417
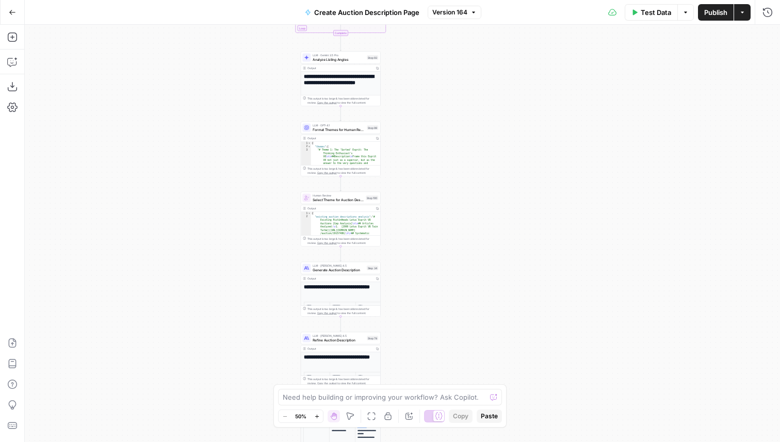
drag, startPoint x: 435, startPoint y: 154, endPoint x: 435, endPoint y: 228, distance: 74.3
click at [435, 228] on div "true false Workflow Input Settings Inputs Get Knowledge Base File Get Response …" at bounding box center [402, 233] width 755 height 417
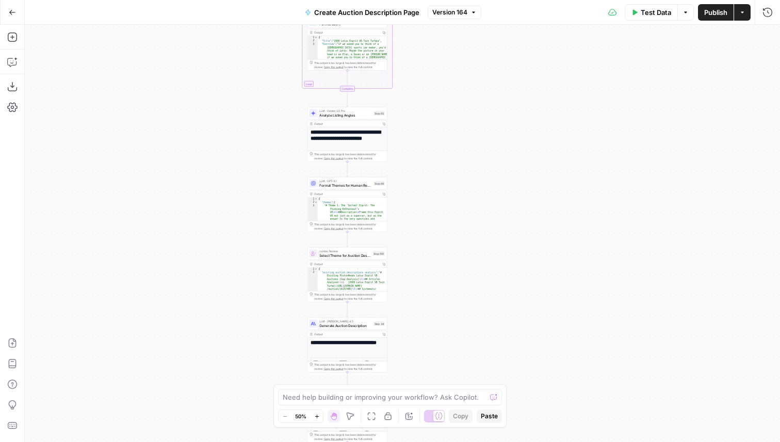
drag, startPoint x: 404, startPoint y: 80, endPoint x: 412, endPoint y: 123, distance: 43.0
click at [414, 122] on div "true false Workflow Input Settings Inputs Get Knowledge Base File Get Response …" at bounding box center [402, 233] width 755 height 417
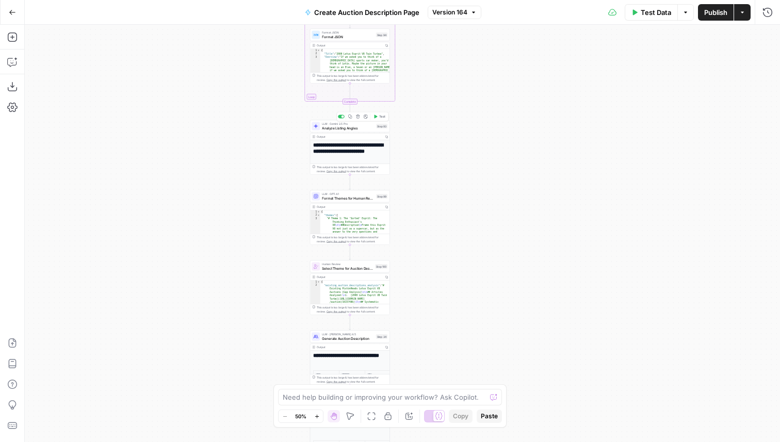
click at [345, 128] on span "Analyze Listing Angles" at bounding box center [348, 127] width 52 height 5
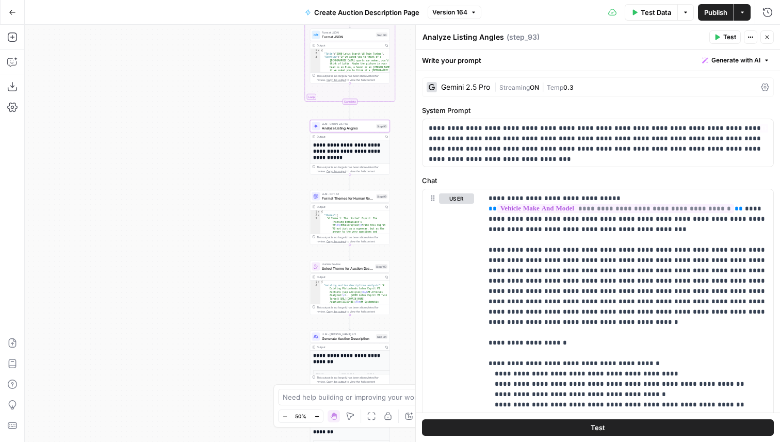
scroll to position [46, 0]
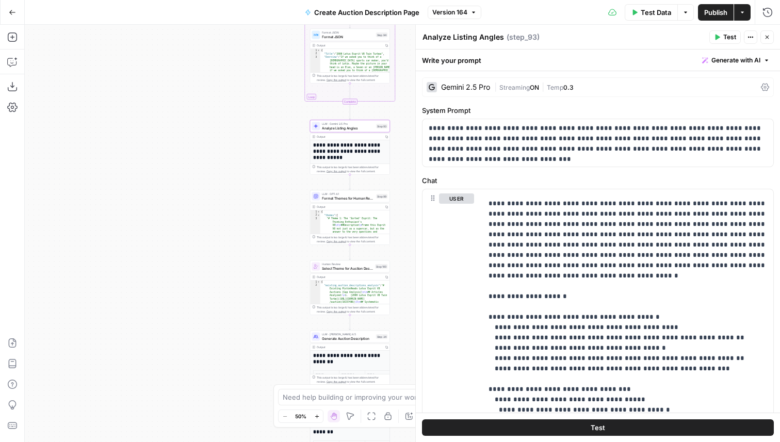
click at [768, 41] on button "Close" at bounding box center [766, 36] width 13 height 13
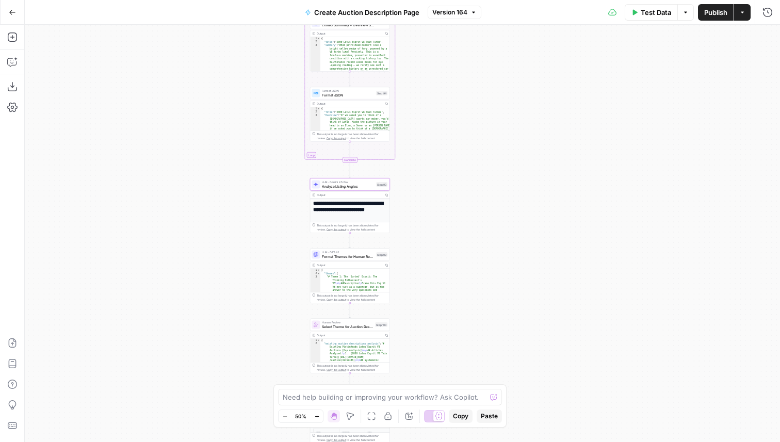
drag, startPoint x: 465, startPoint y: 125, endPoint x: 465, endPoint y: 284, distance: 158.9
click at [465, 284] on div "true false Workflow Input Settings Inputs Get Knowledge Base File Get Response …" at bounding box center [402, 233] width 755 height 417
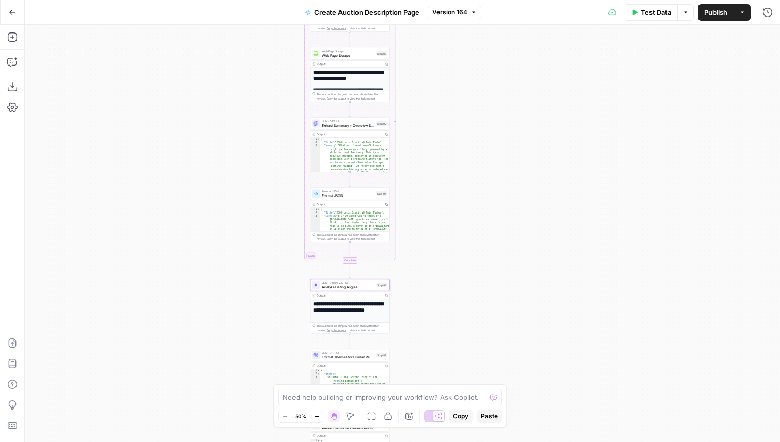
drag, startPoint x: 454, startPoint y: 179, endPoint x: 454, endPoint y: 314, distance: 135.1
click at [454, 314] on div "true false Workflow Input Settings Inputs Get Knowledge Base File Get Response …" at bounding box center [402, 233] width 755 height 417
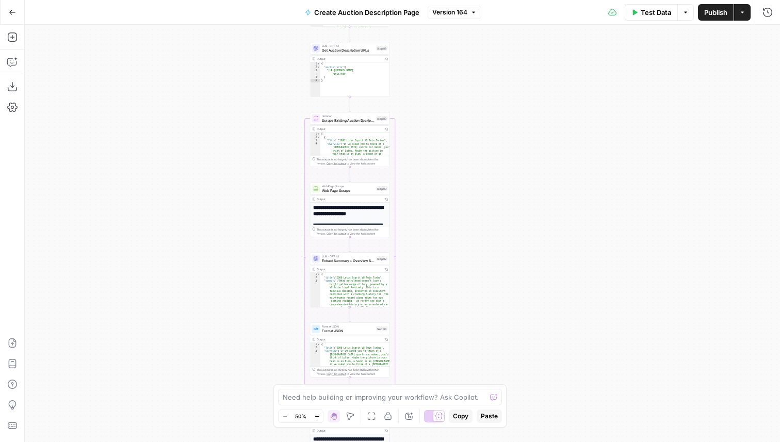
drag, startPoint x: 476, startPoint y: 103, endPoint x: 476, endPoint y: 161, distance: 57.8
click at [476, 161] on div "true false Workflow Input Settings Inputs Get Knowledge Base File Get Response …" at bounding box center [402, 233] width 755 height 417
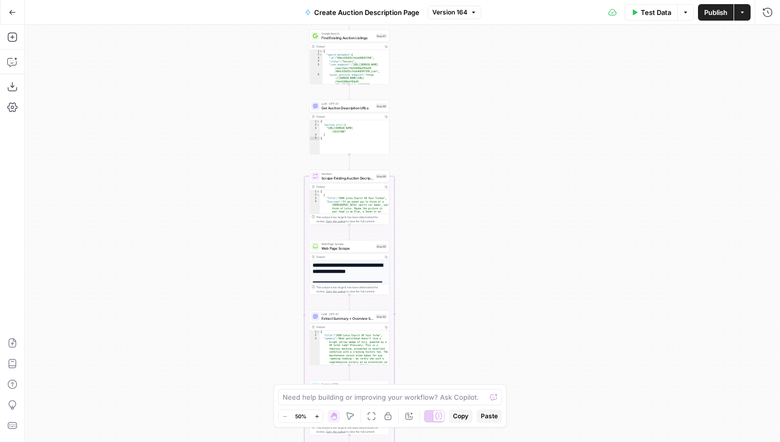
drag, startPoint x: 274, startPoint y: 90, endPoint x: 274, endPoint y: 130, distance: 40.7
click at [274, 130] on div "true false Workflow Input Settings Inputs Get Knowledge Base File Get Response …" at bounding box center [402, 233] width 755 height 417
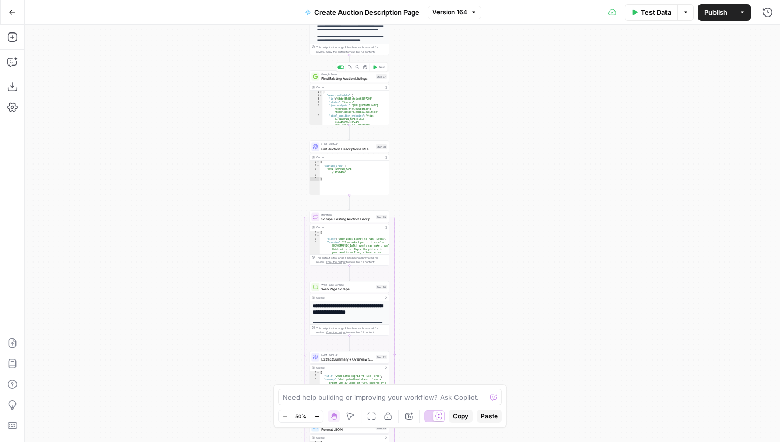
click at [335, 76] on span "Find Existing Auction Listings" at bounding box center [347, 78] width 52 height 5
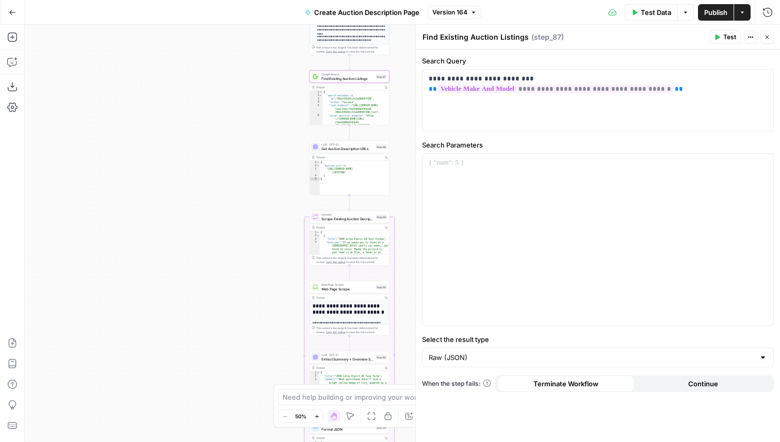
click at [569, 36] on div "Find Existing Auction Listings Find Existing Auction Listings ( step_87 )" at bounding box center [564, 36] width 284 height 11
